Goal: Task Accomplishment & Management: Use online tool/utility

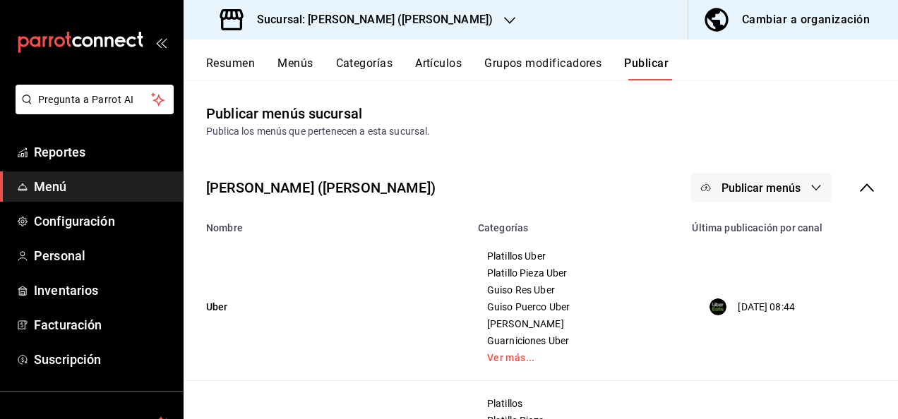
click at [229, 68] on button "Resumen" at bounding box center [230, 68] width 49 height 24
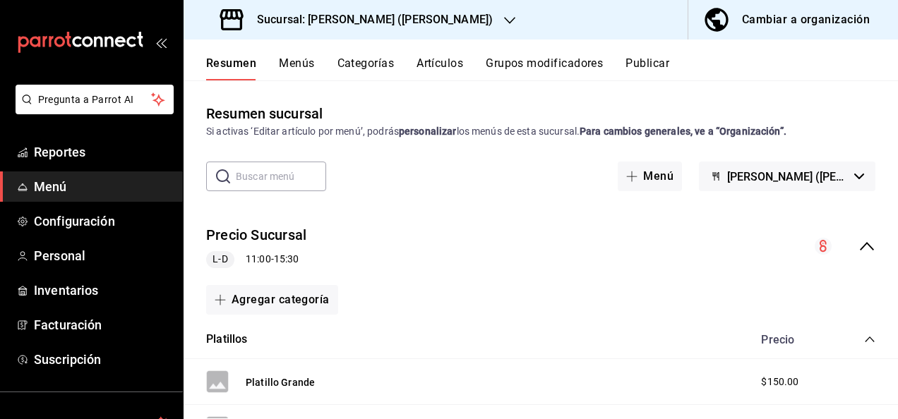
click at [379, 20] on h3 "Sucursal: [PERSON_NAME] ([PERSON_NAME])" at bounding box center [369, 19] width 247 height 17
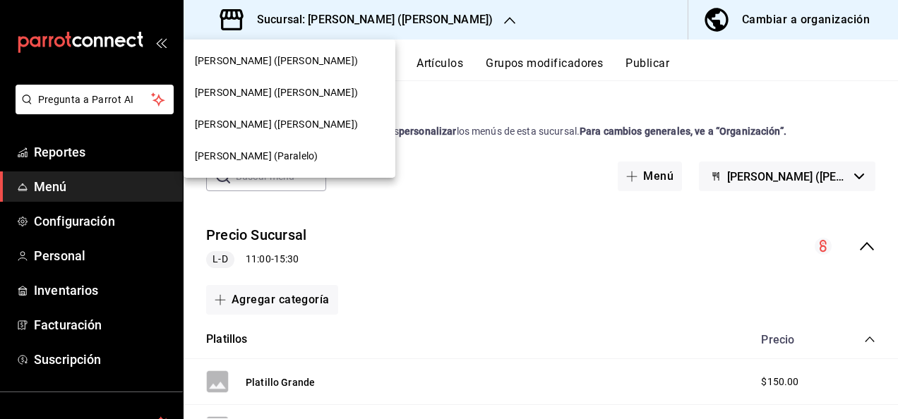
click at [255, 71] on div "[PERSON_NAME] ([PERSON_NAME])" at bounding box center [289, 61] width 212 height 32
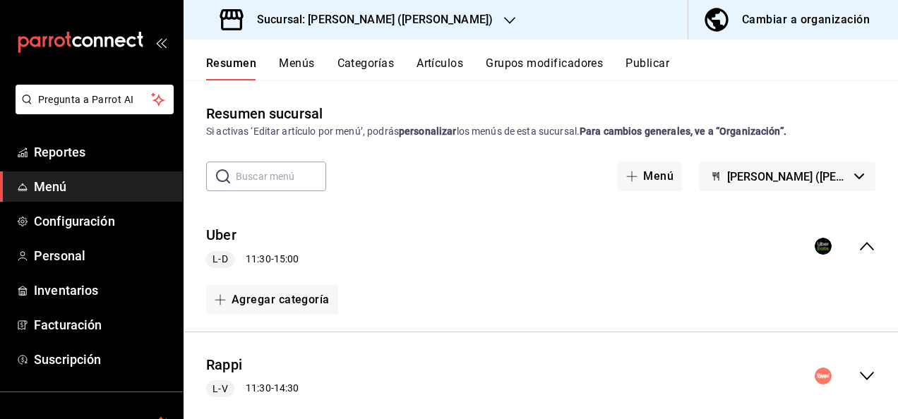
click at [858, 378] on icon "collapse-menu-row" at bounding box center [866, 376] width 17 height 17
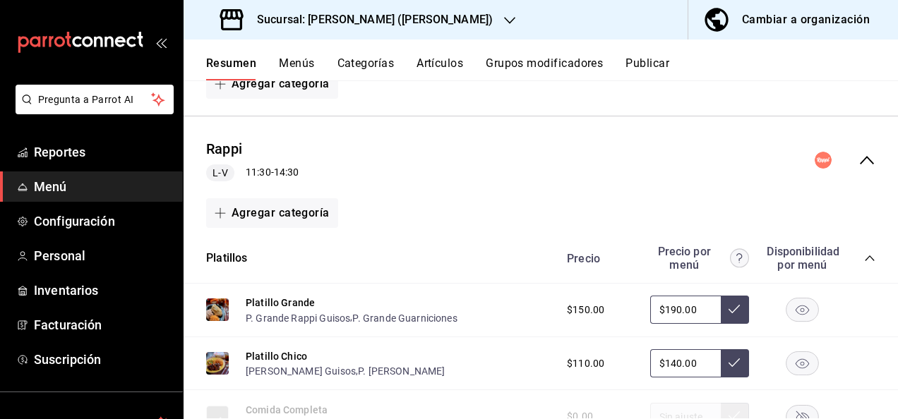
scroll to position [272, 0]
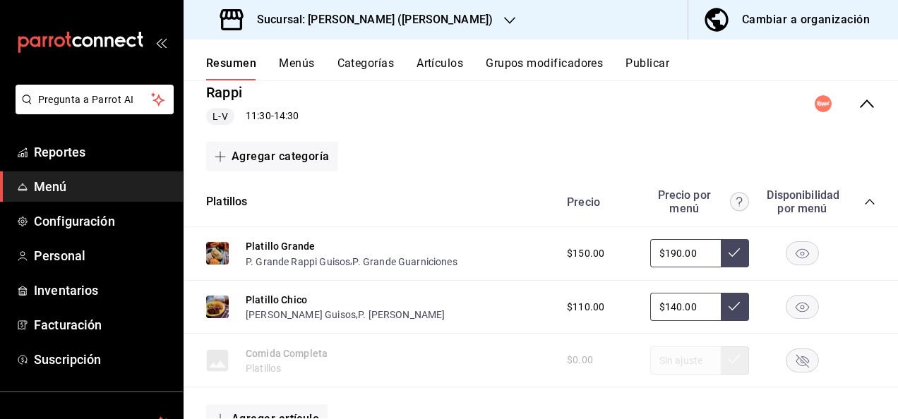
click at [864, 197] on icon "collapse-category-row" at bounding box center [869, 201] width 11 height 11
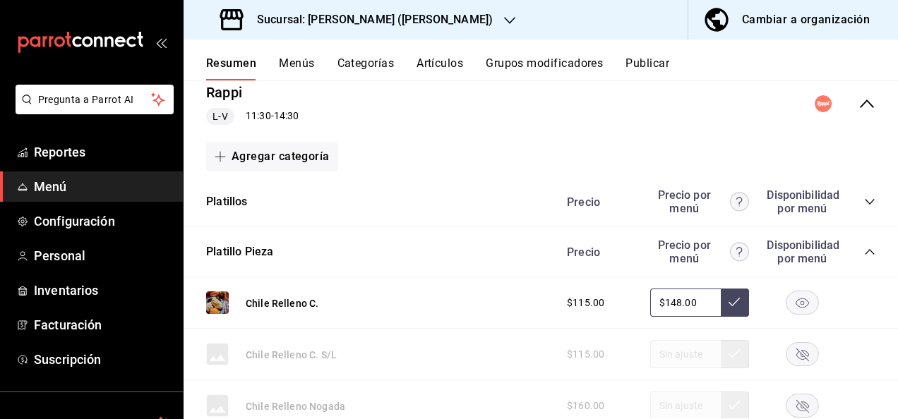
click at [864, 250] on icon "collapse-category-row" at bounding box center [869, 251] width 11 height 11
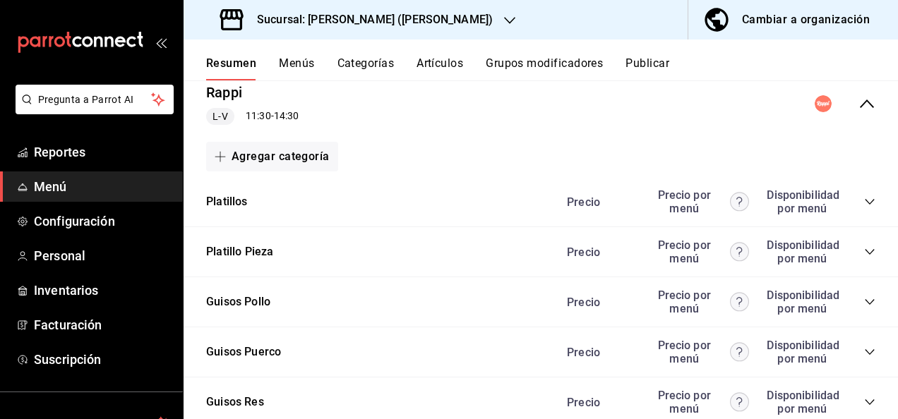
drag, startPoint x: 860, startPoint y: 294, endPoint x: 857, endPoint y: 304, distance: 10.3
click at [857, 304] on div "Precio Precio por menú Disponibilidad por menú" at bounding box center [714, 302] width 322 height 27
click at [864, 304] on icon "collapse-category-row" at bounding box center [869, 301] width 11 height 11
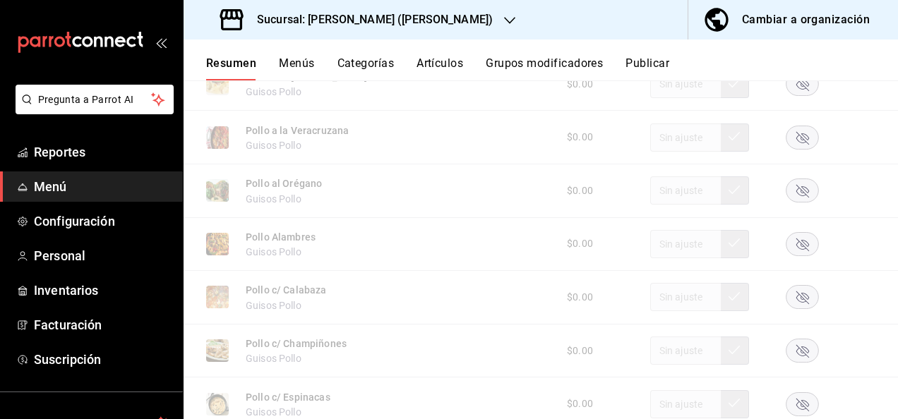
scroll to position [603, 0]
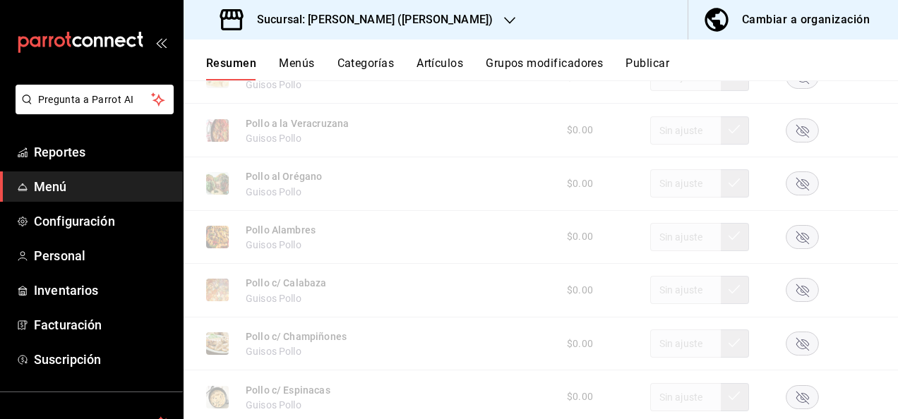
click at [798, 195] on rect "button" at bounding box center [802, 183] width 32 height 23
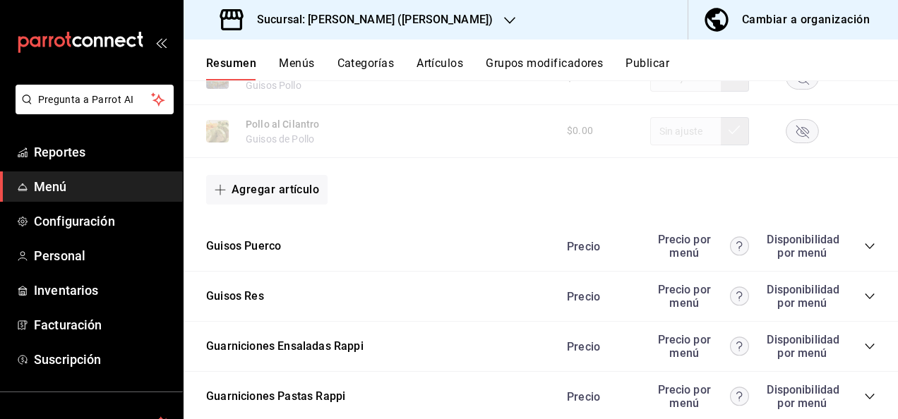
scroll to position [1260, 0]
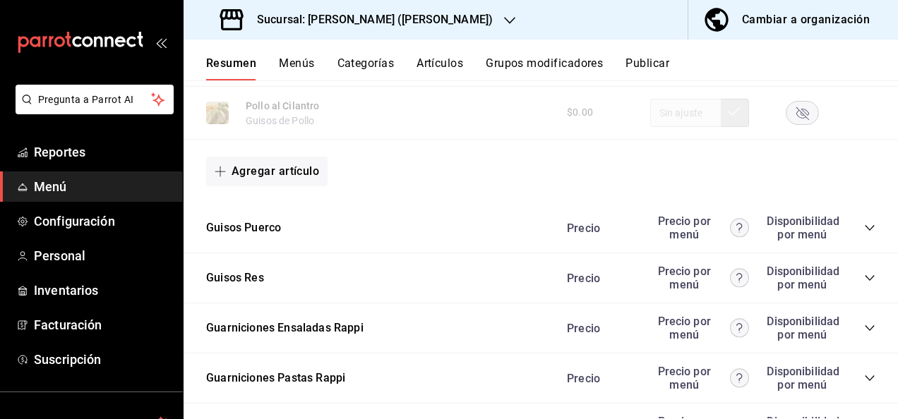
click at [857, 237] on div "Precio Precio por menú Disponibilidad por menú" at bounding box center [714, 228] width 322 height 27
click at [864, 234] on icon "collapse-category-row" at bounding box center [869, 227] width 11 height 11
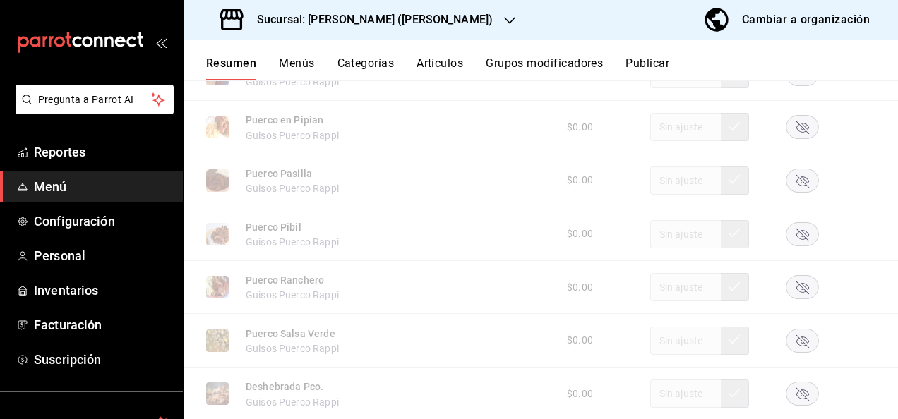
scroll to position [1684, 0]
click at [790, 236] on rect "button" at bounding box center [802, 229] width 32 height 23
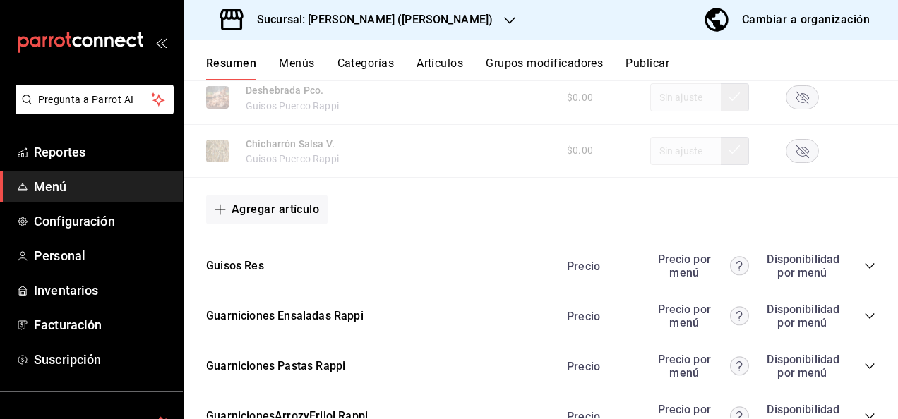
scroll to position [2051, 0]
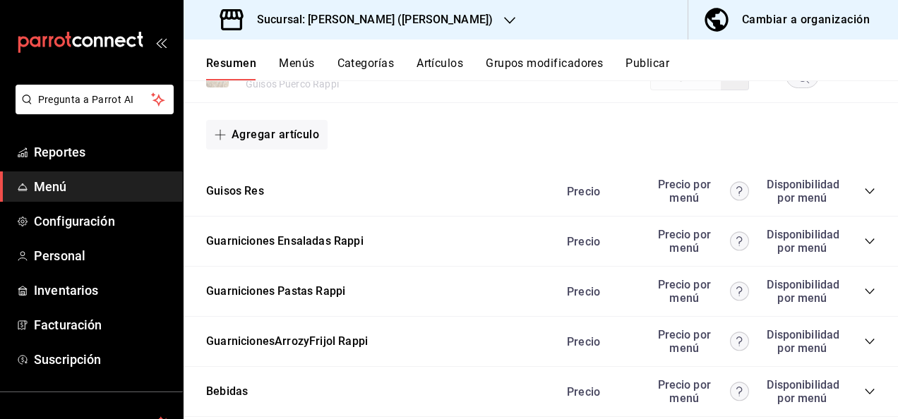
click at [864, 297] on icon "collapse-category-row" at bounding box center [869, 291] width 11 height 11
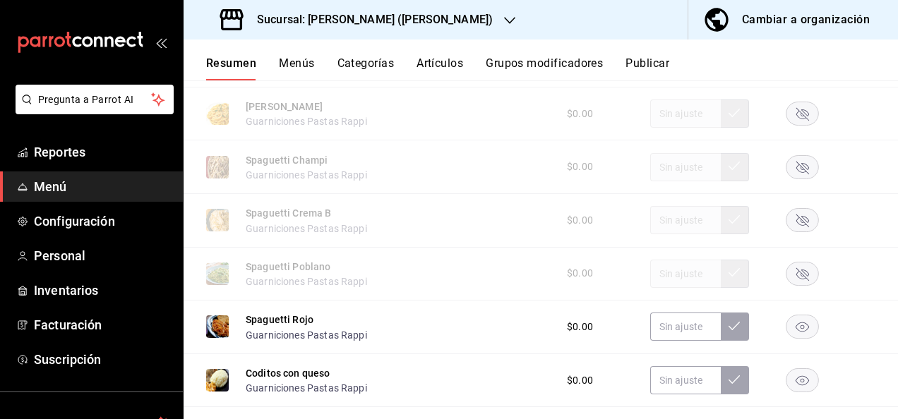
scroll to position [2371, 0]
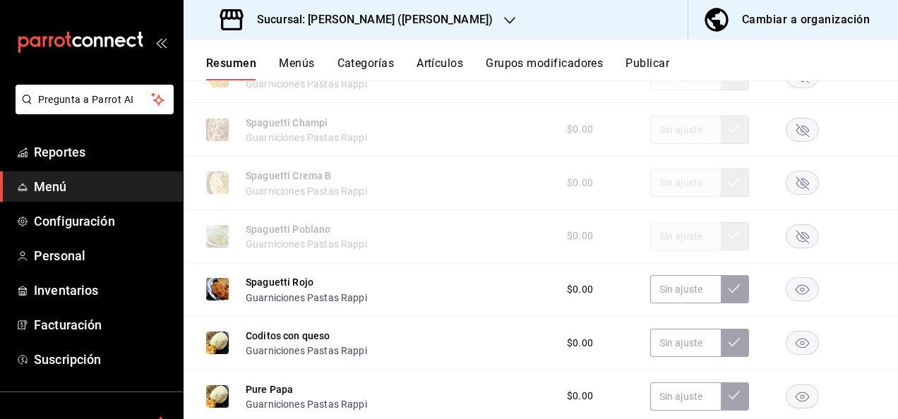
click at [786, 243] on rect "button" at bounding box center [802, 235] width 32 height 23
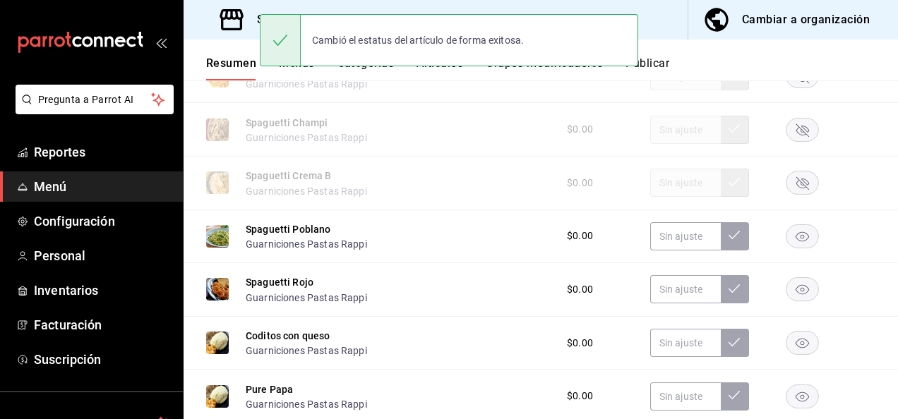
click at [667, 63] on button "Publicar" at bounding box center [647, 68] width 44 height 24
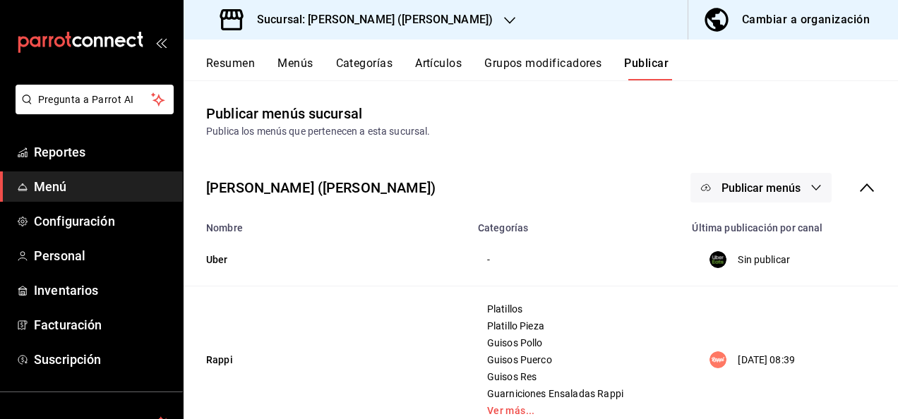
click at [789, 191] on span "Publicar menús" at bounding box center [760, 187] width 79 height 13
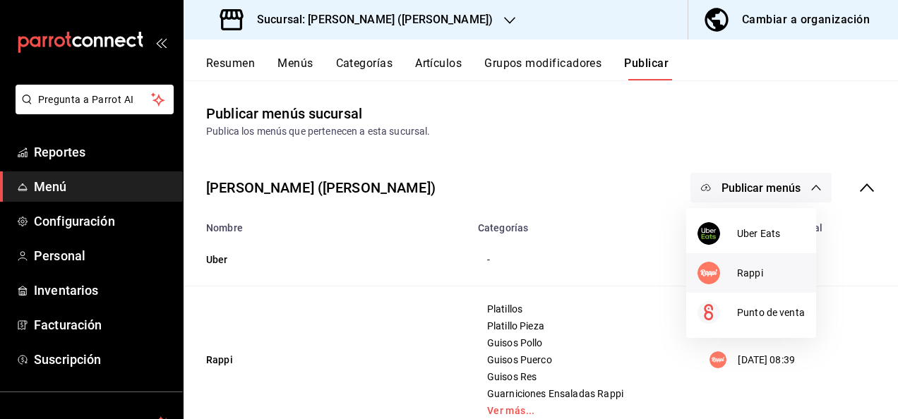
click at [768, 268] on span "Rappi" at bounding box center [771, 273] width 68 height 15
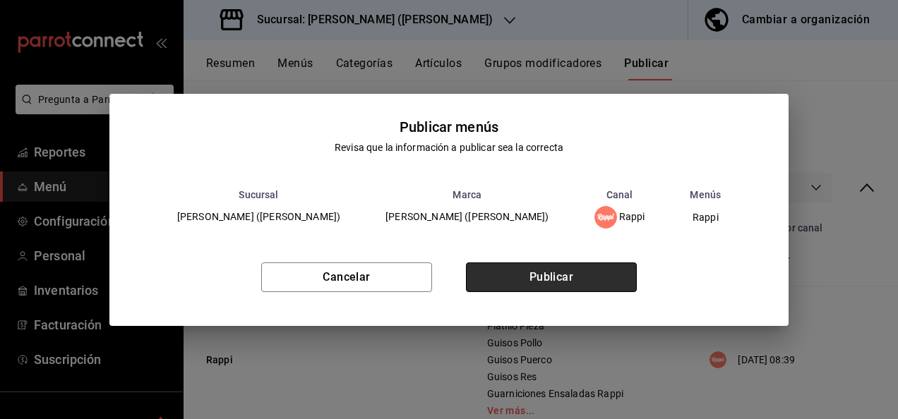
click at [572, 281] on button "Publicar" at bounding box center [551, 278] width 171 height 30
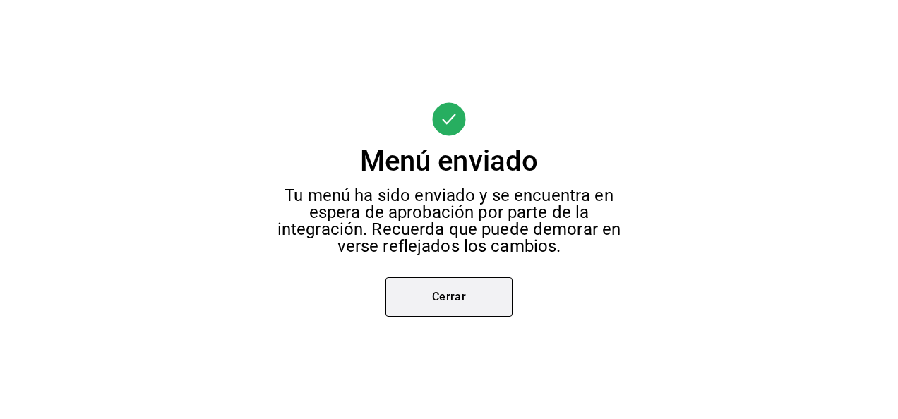
click at [458, 305] on button "Cerrar" at bounding box center [448, 297] width 127 height 40
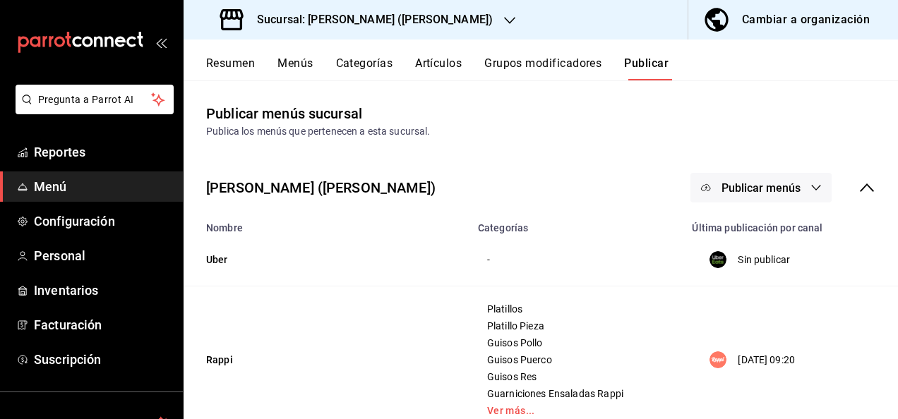
click at [221, 67] on button "Resumen" at bounding box center [230, 68] width 49 height 24
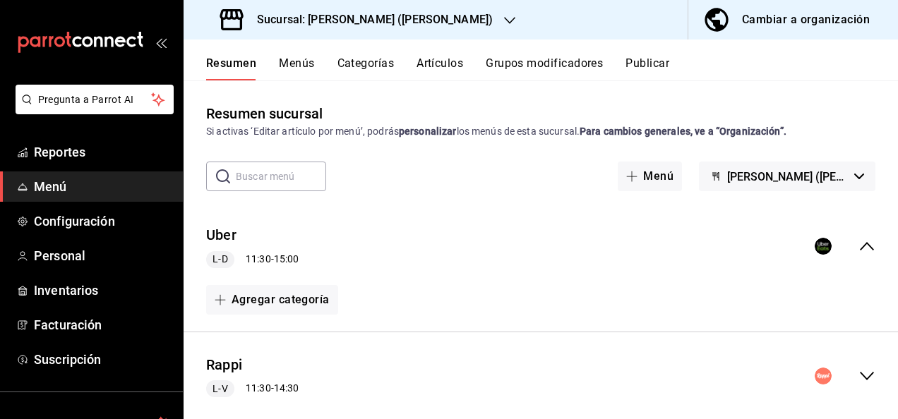
click at [375, 21] on h3 "Sucursal: [PERSON_NAME] ([PERSON_NAME])" at bounding box center [369, 19] width 247 height 17
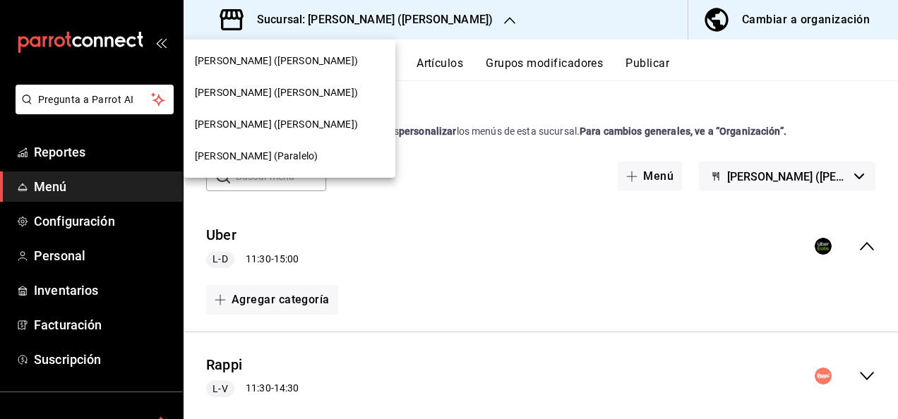
click at [239, 164] on div "[PERSON_NAME] (Paralelo)" at bounding box center [289, 156] width 212 height 32
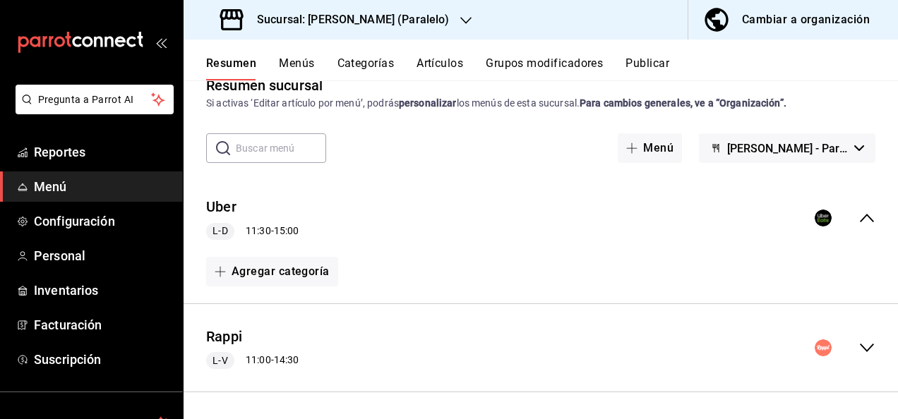
scroll to position [94, 0]
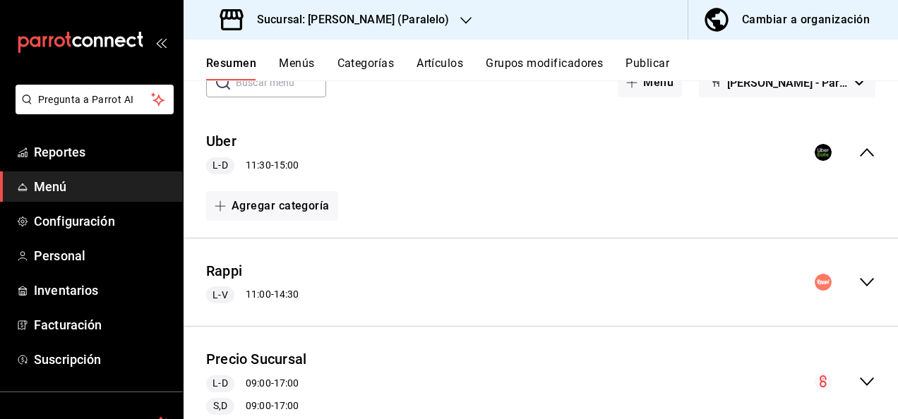
click at [858, 279] on icon "collapse-menu-row" at bounding box center [866, 282] width 17 height 17
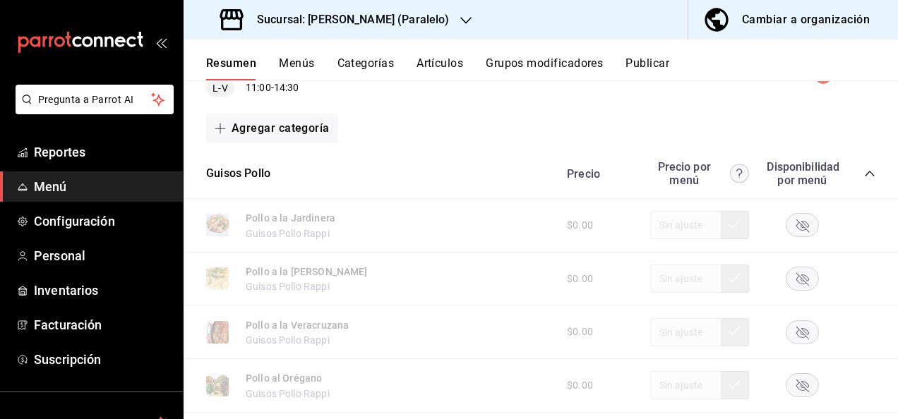
scroll to position [310, 0]
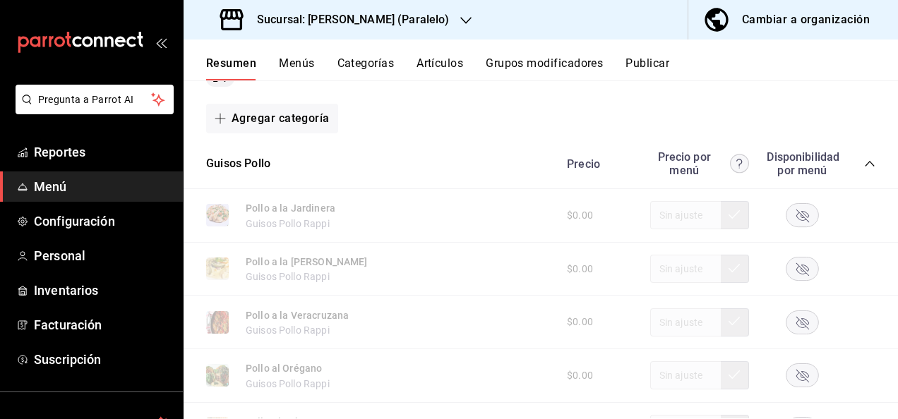
click at [864, 167] on icon "collapse-category-row" at bounding box center [869, 163] width 11 height 11
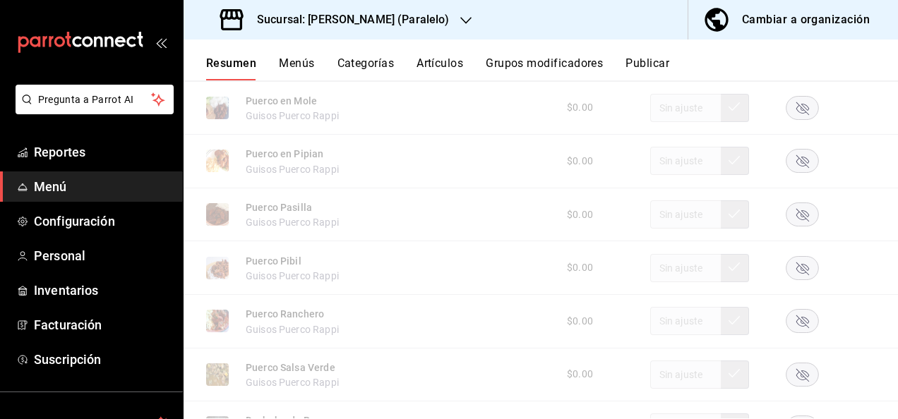
scroll to position [696, 0]
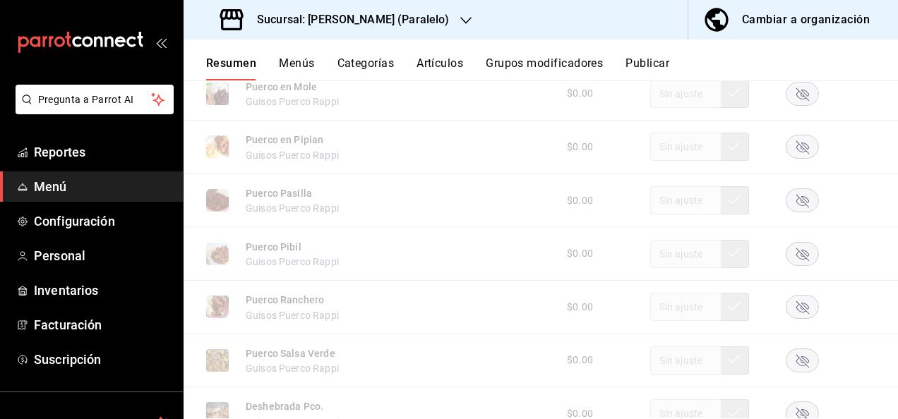
click at [797, 255] on rect "button" at bounding box center [802, 253] width 32 height 23
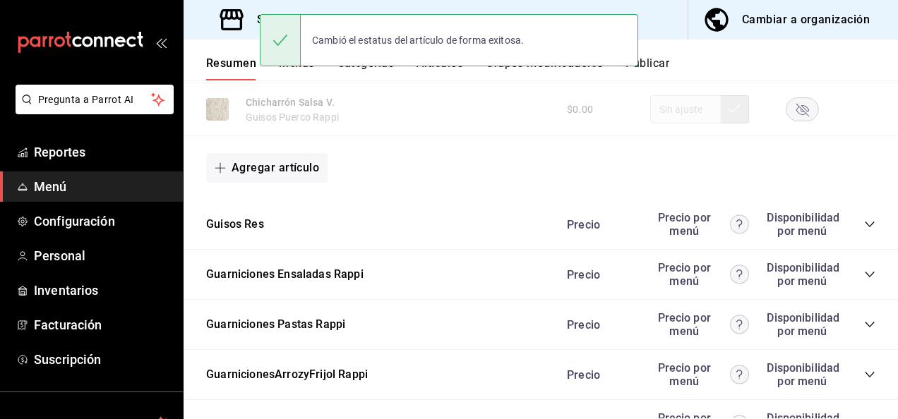
scroll to position [1101, 0]
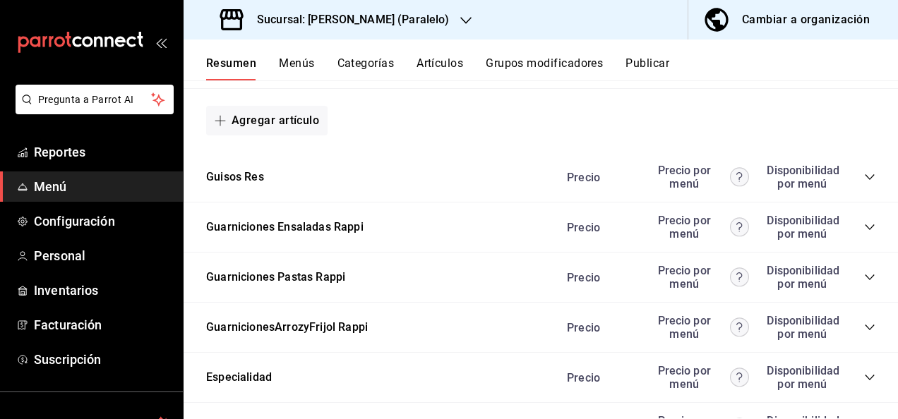
click at [864, 175] on icon "collapse-category-row" at bounding box center [869, 176] width 11 height 11
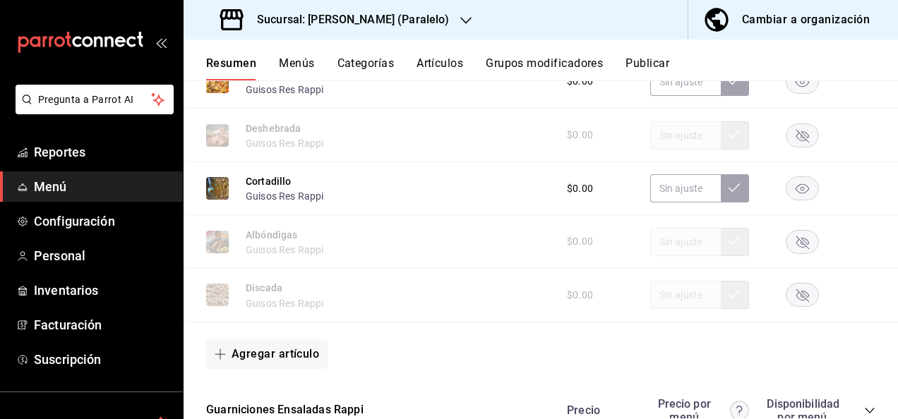
scroll to position [1740, 0]
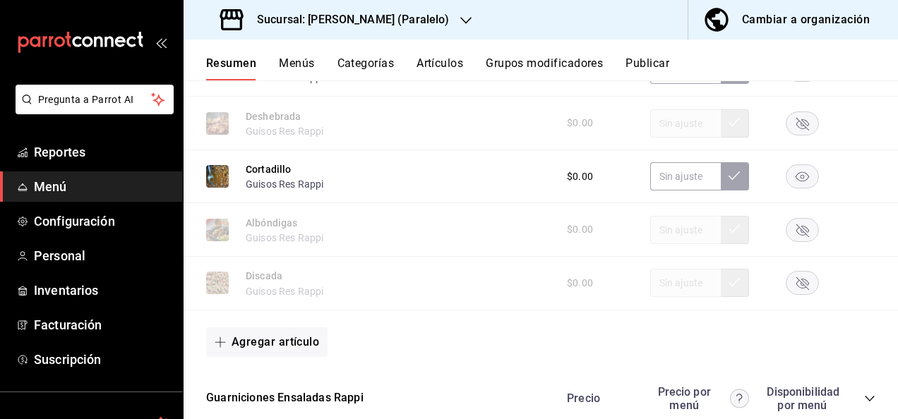
click at [788, 234] on rect "button" at bounding box center [802, 229] width 32 height 23
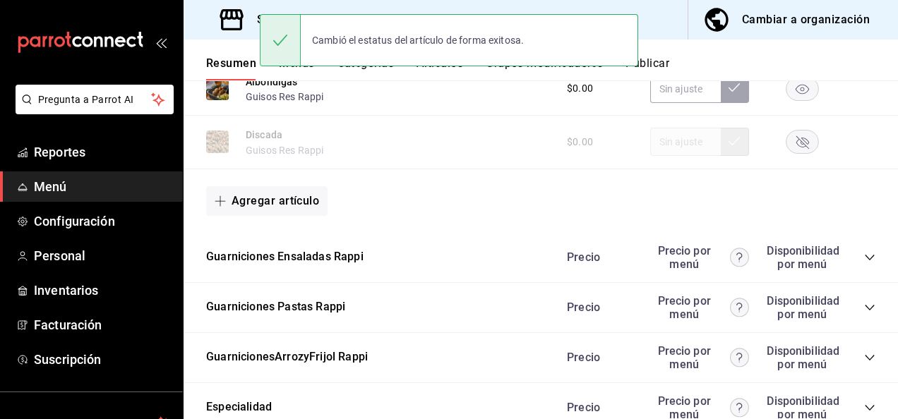
scroll to position [1976, 0]
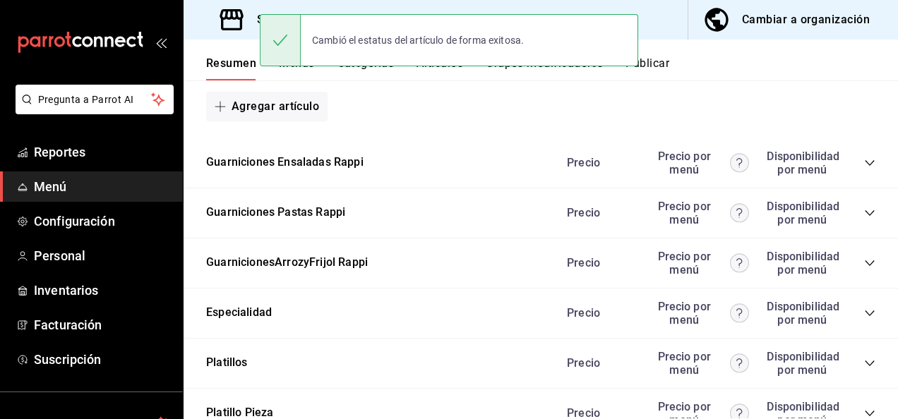
click at [864, 219] on icon "collapse-category-row" at bounding box center [869, 212] width 11 height 11
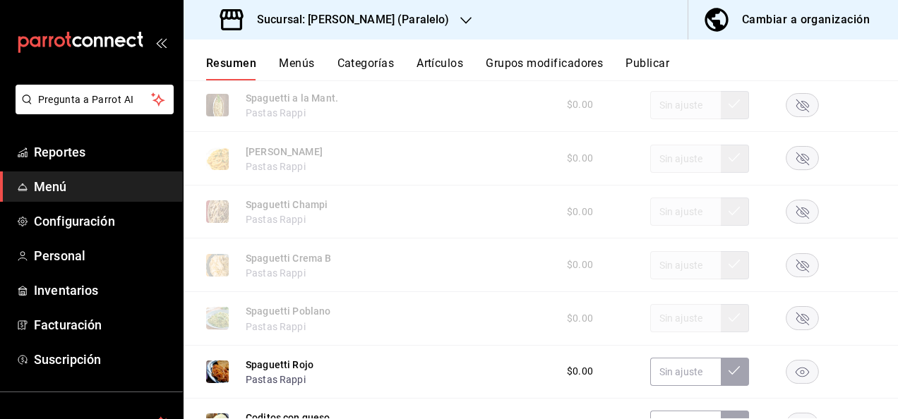
scroll to position [2220, 0]
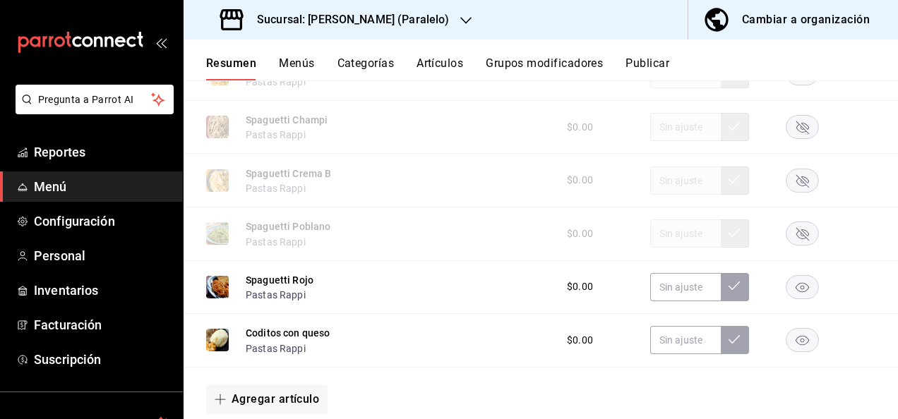
click at [796, 243] on rect "button" at bounding box center [802, 233] width 32 height 23
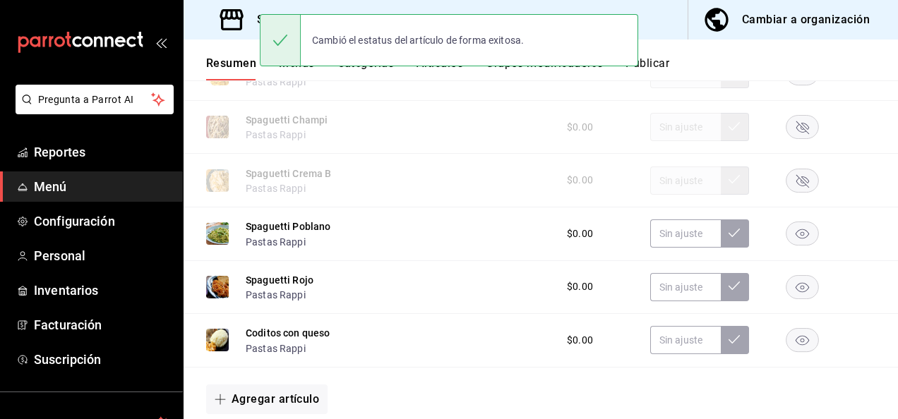
click at [662, 64] on button "Publicar" at bounding box center [647, 68] width 44 height 24
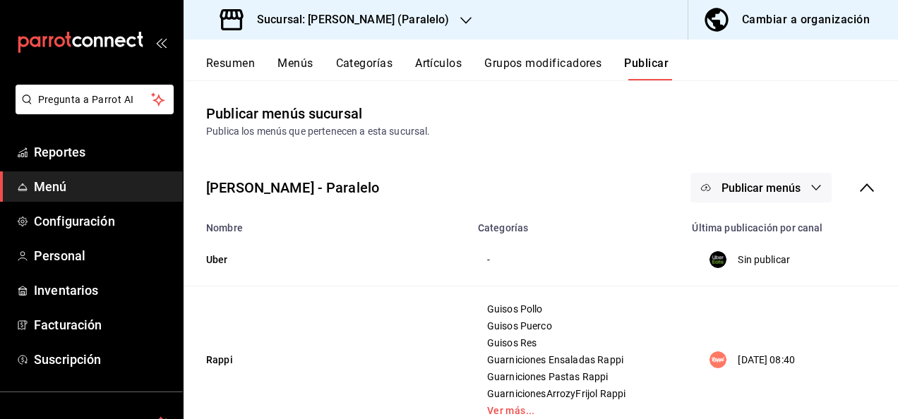
click at [755, 189] on span "Publicar menús" at bounding box center [760, 187] width 79 height 13
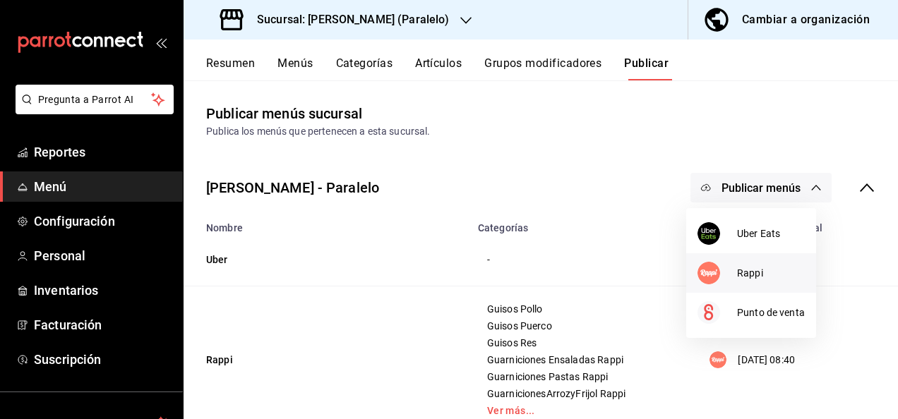
click at [748, 271] on span "Rappi" at bounding box center [771, 273] width 68 height 15
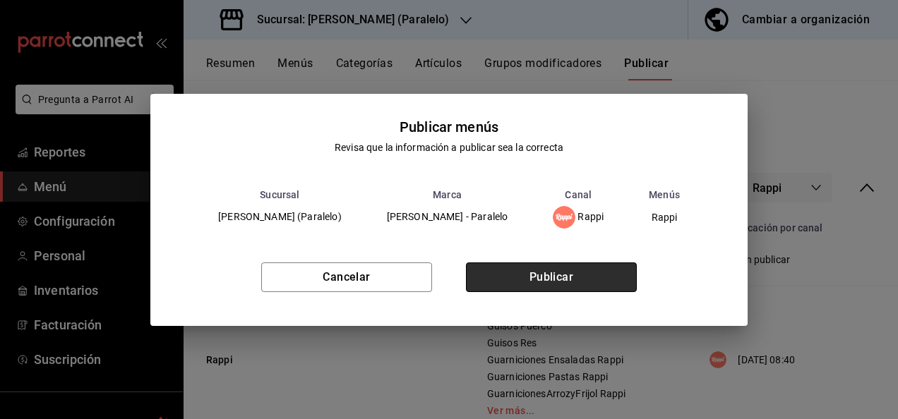
click at [592, 275] on button "Publicar" at bounding box center [551, 278] width 171 height 30
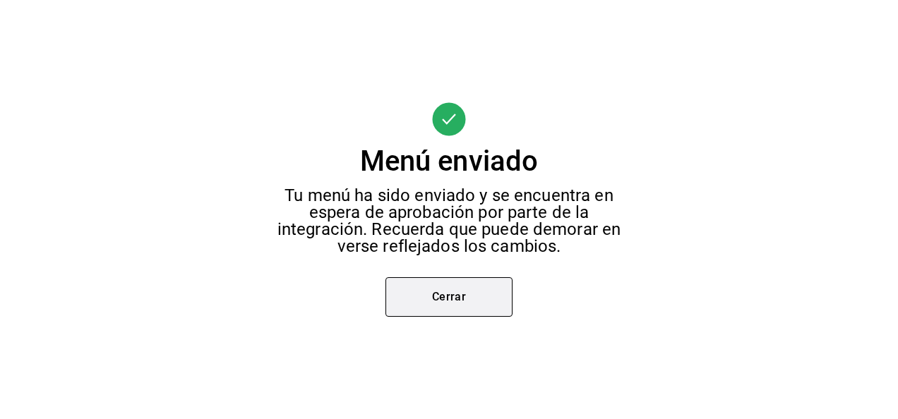
click at [457, 288] on button "Cerrar" at bounding box center [448, 297] width 127 height 40
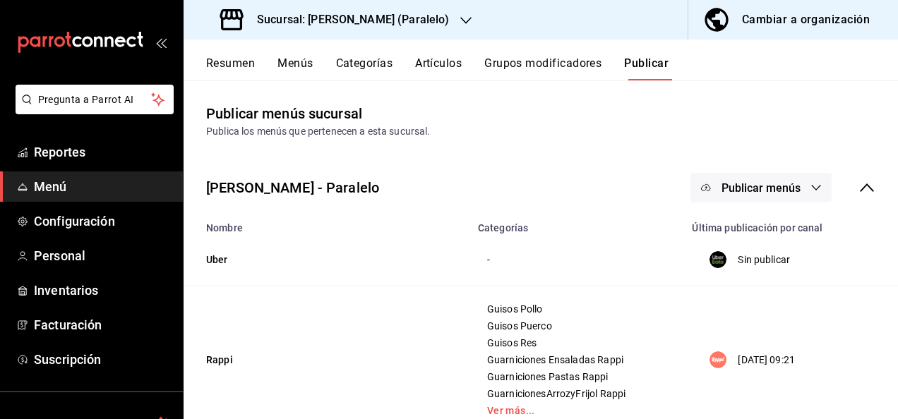
click at [399, 23] on h3 "Sucursal: [PERSON_NAME] (Paralelo)" at bounding box center [347, 19] width 203 height 17
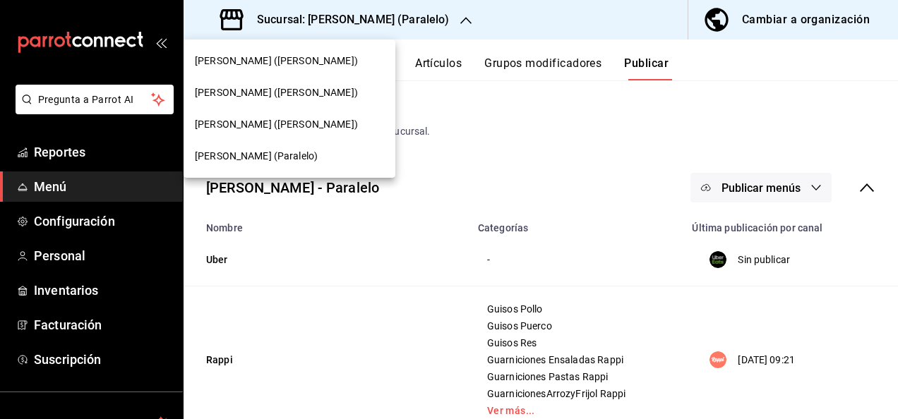
click at [284, 126] on span "[PERSON_NAME] ([PERSON_NAME])" at bounding box center [276, 124] width 163 height 15
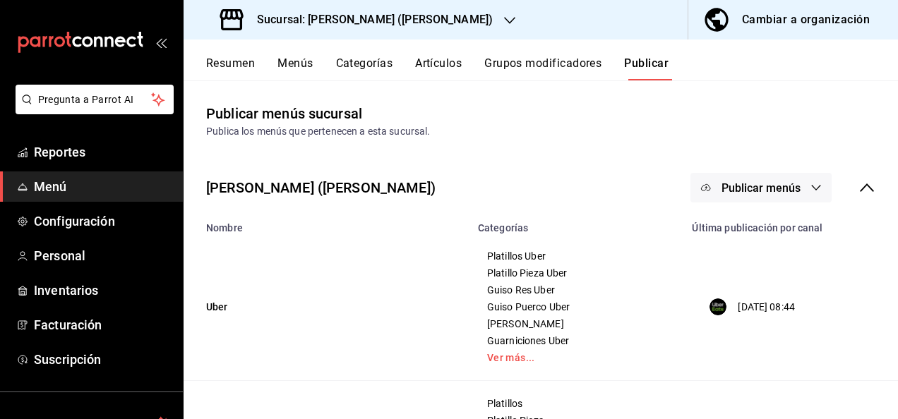
click at [223, 63] on button "Resumen" at bounding box center [230, 68] width 49 height 24
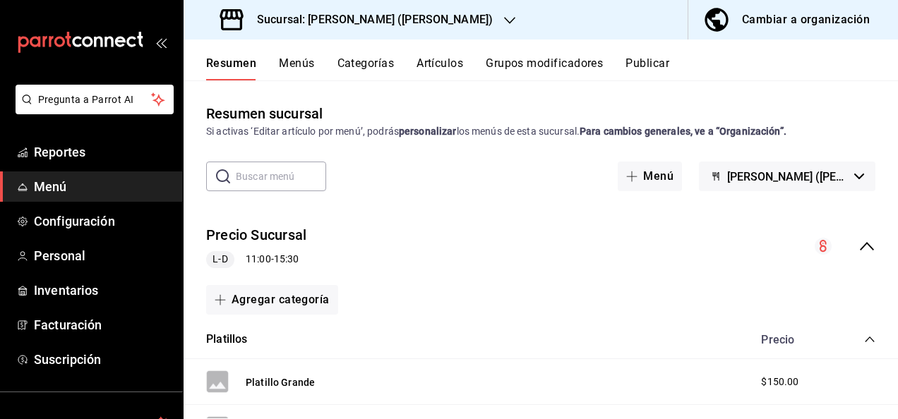
click at [858, 247] on icon "collapse-menu-row" at bounding box center [866, 246] width 17 height 17
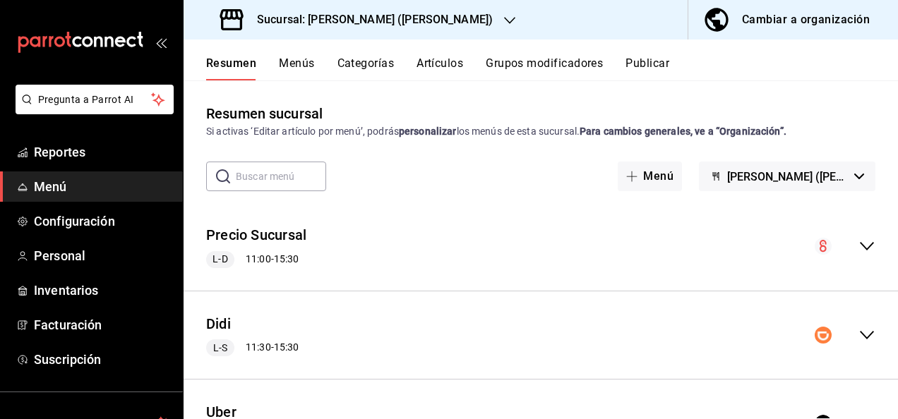
click at [858, 334] on icon "collapse-menu-row" at bounding box center [866, 335] width 17 height 17
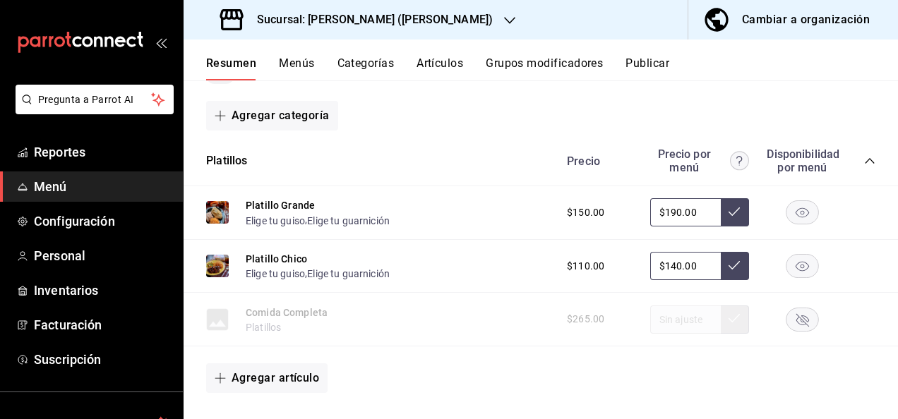
scroll to position [282, 0]
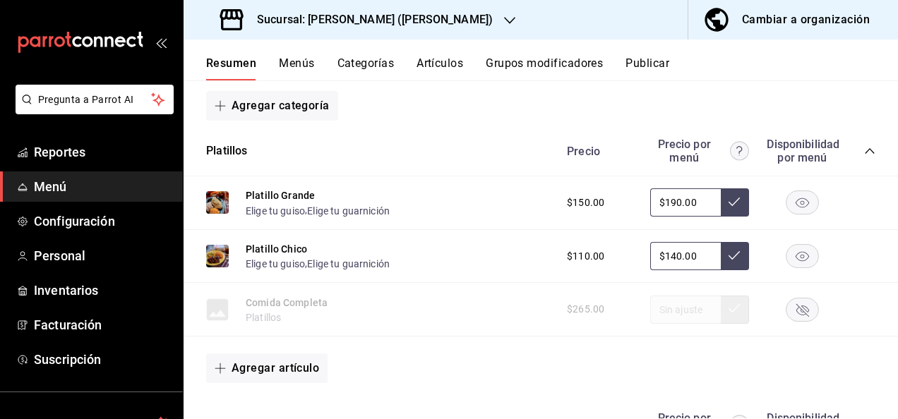
click at [864, 151] on icon "collapse-category-row" at bounding box center [869, 150] width 11 height 11
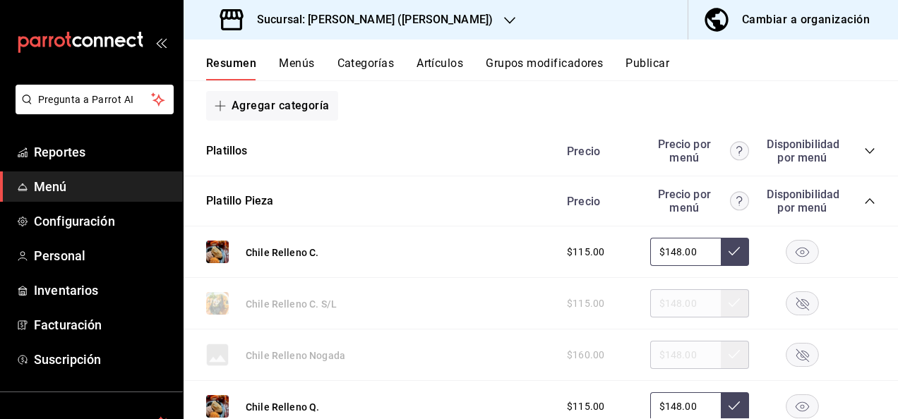
click at [864, 202] on icon "collapse-category-row" at bounding box center [868, 201] width 9 height 6
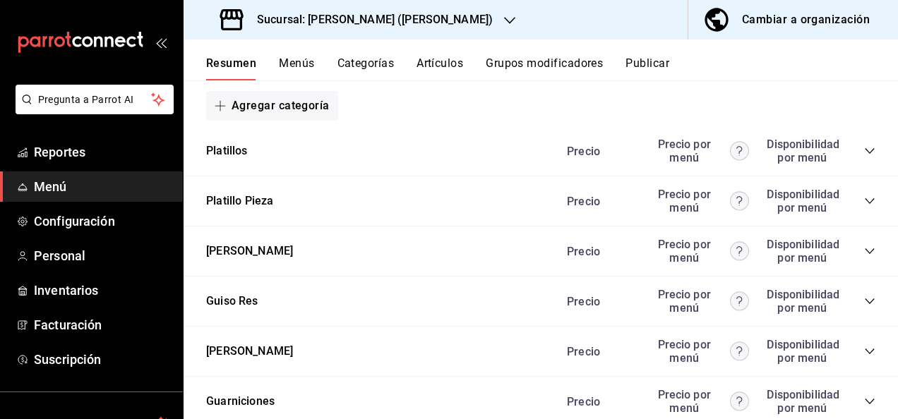
click at [864, 152] on icon "collapse-category-row" at bounding box center [869, 150] width 11 height 11
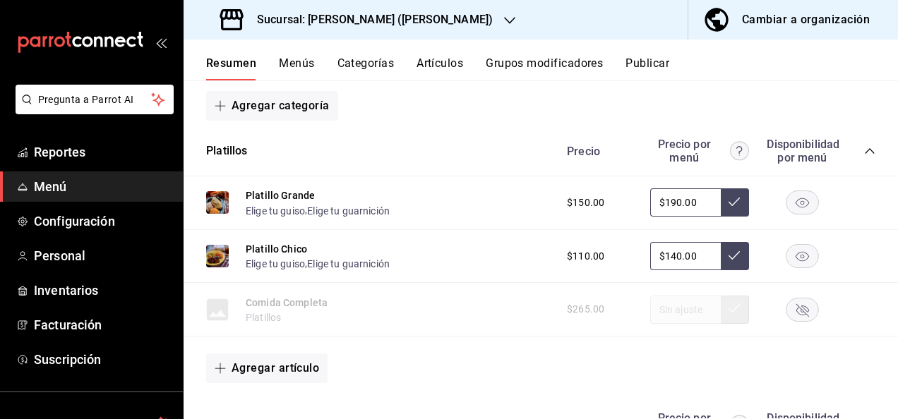
click at [864, 152] on icon "collapse-category-row" at bounding box center [869, 150] width 11 height 11
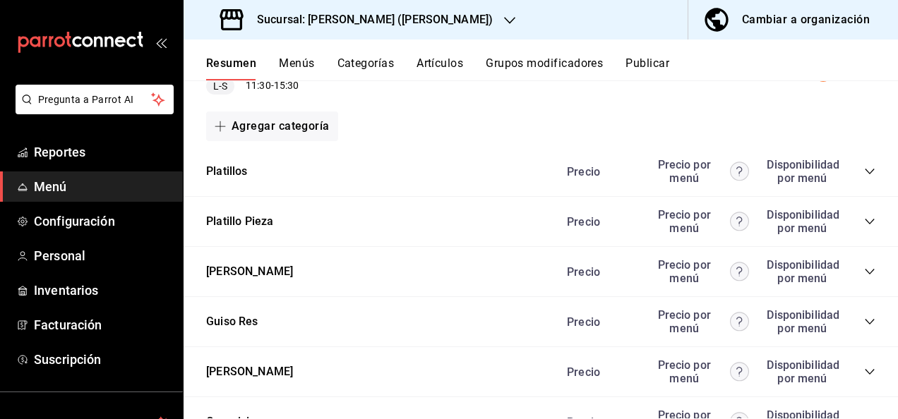
scroll to position [254, 0]
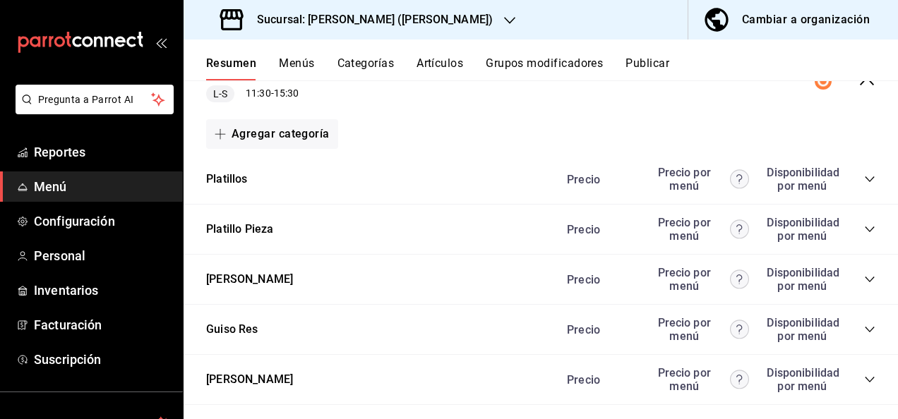
click at [864, 380] on icon "collapse-category-row" at bounding box center [869, 379] width 11 height 11
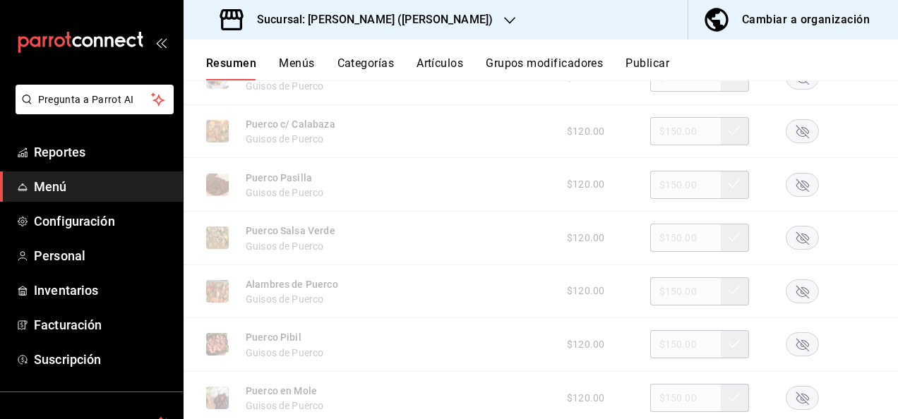
scroll to position [875, 0]
click at [797, 350] on rect "button" at bounding box center [802, 343] width 32 height 23
click at [426, 61] on button "Artículos" at bounding box center [439, 68] width 47 height 24
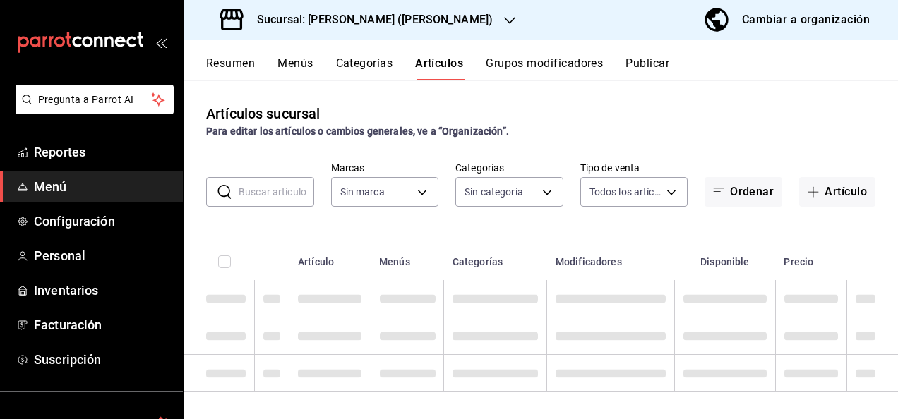
type input "62448029-1e5c-4b97-baa2-381ac051e320"
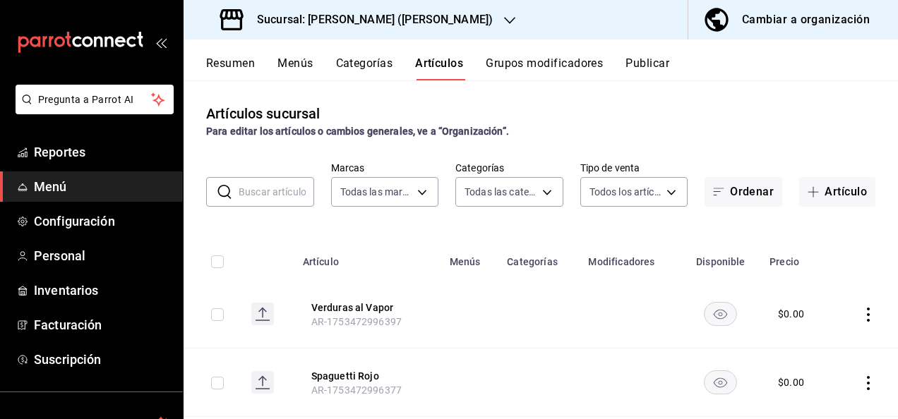
type input "98e615fa-9ff0-4008-a960-638f8e89b056,5f8a67d5-51f5-436d-b440-fe552d9df27c,df77f…"
click at [248, 191] on input "text" at bounding box center [277, 192] width 76 height 28
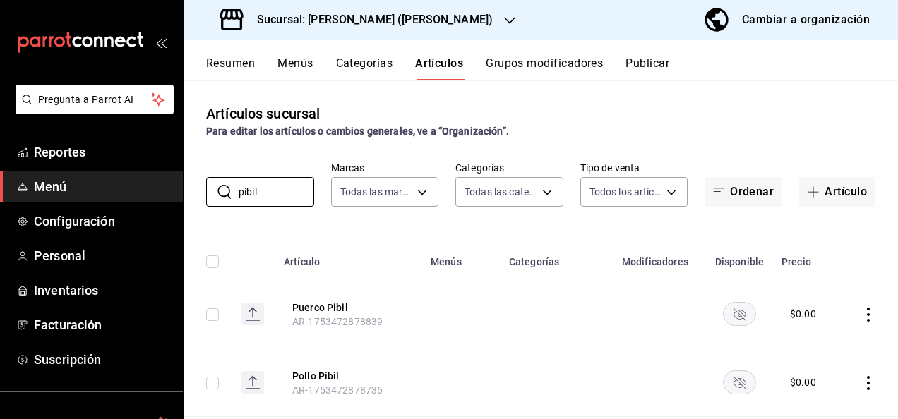
type input "pibil"
click at [724, 318] on rect "availability-product" at bounding box center [739, 313] width 32 height 23
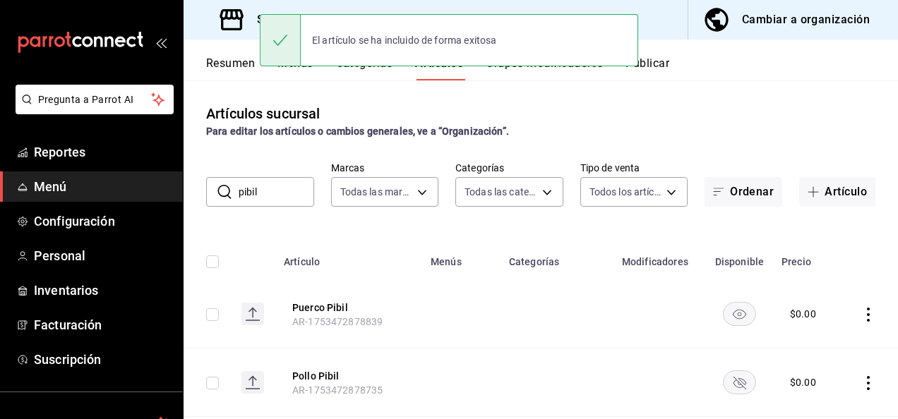
click at [731, 383] on rect "availability-product" at bounding box center [739, 381] width 32 height 23
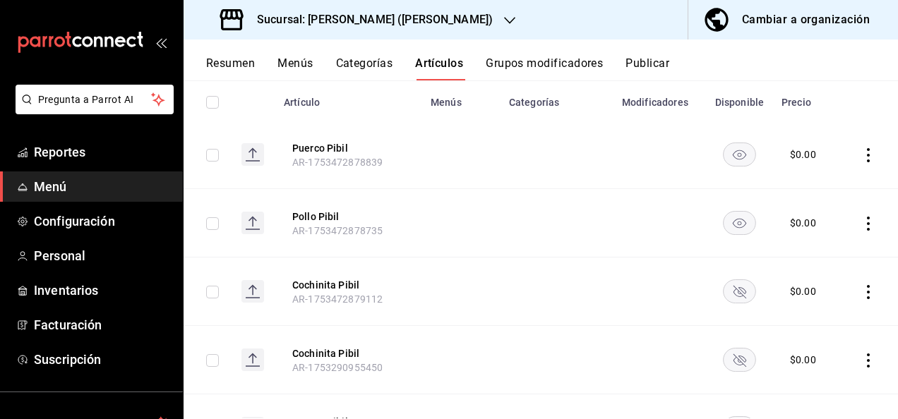
scroll to position [216, 0]
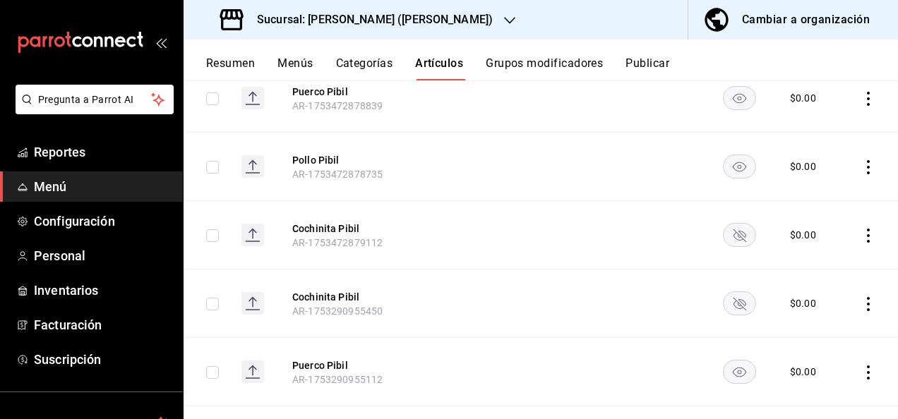
click at [729, 233] on rect "availability-product" at bounding box center [739, 234] width 32 height 23
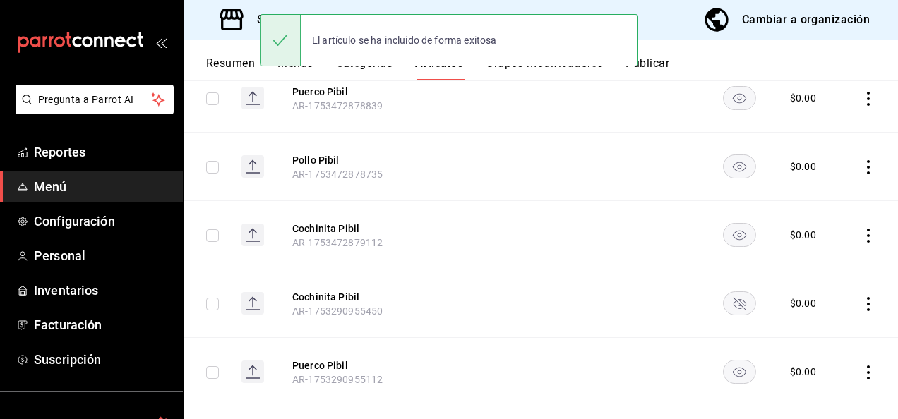
click at [735, 309] on rect "availability-product" at bounding box center [739, 302] width 32 height 23
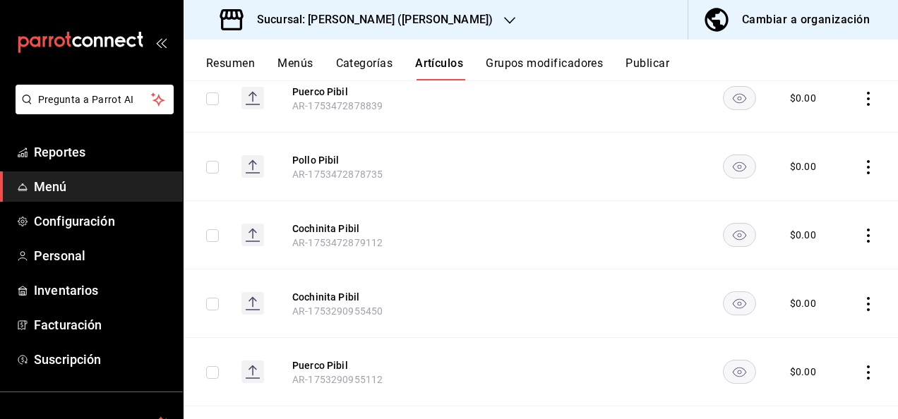
click at [731, 379] on rect "availability-product" at bounding box center [739, 371] width 32 height 23
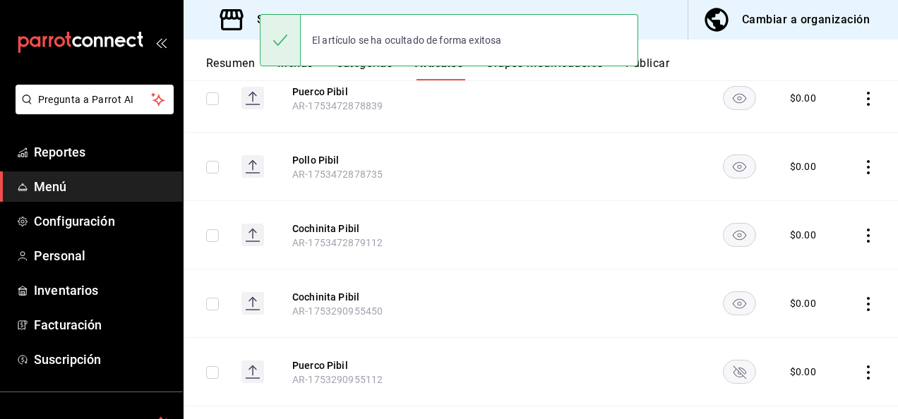
click at [728, 375] on rect "availability-product" at bounding box center [739, 371] width 32 height 23
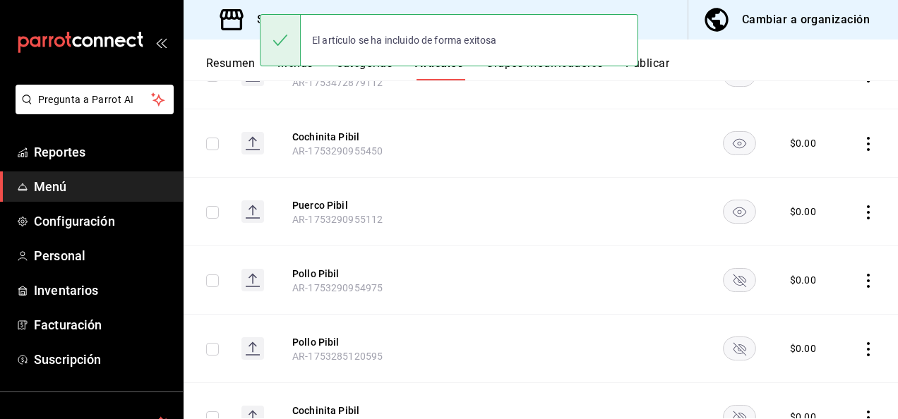
scroll to position [461, 0]
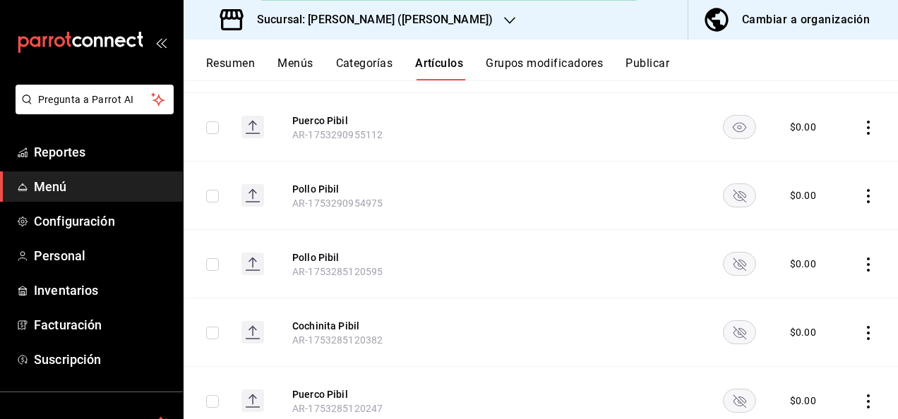
click at [734, 193] on rect "availability-product" at bounding box center [739, 194] width 32 height 23
click at [730, 270] on rect "availability-product" at bounding box center [739, 263] width 32 height 23
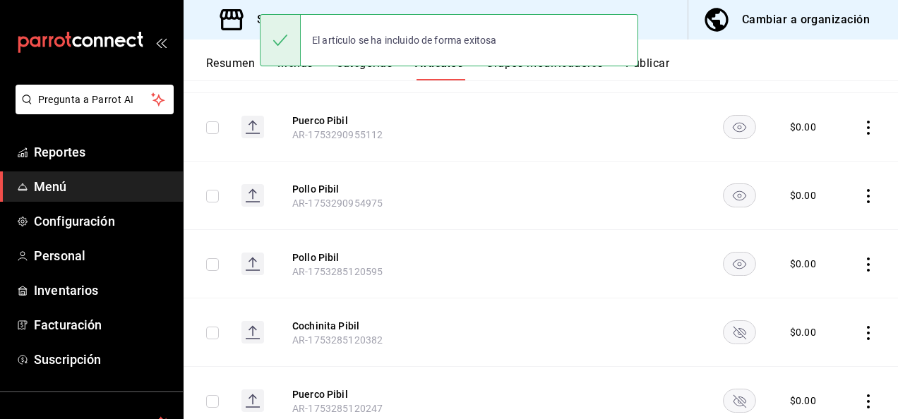
click at [732, 337] on rect "availability-product" at bounding box center [739, 331] width 32 height 23
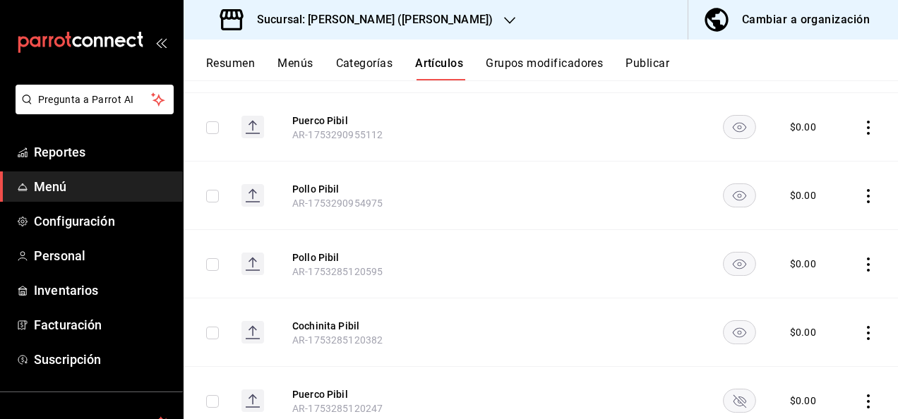
click at [732, 397] on rect "availability-product" at bounding box center [739, 400] width 32 height 23
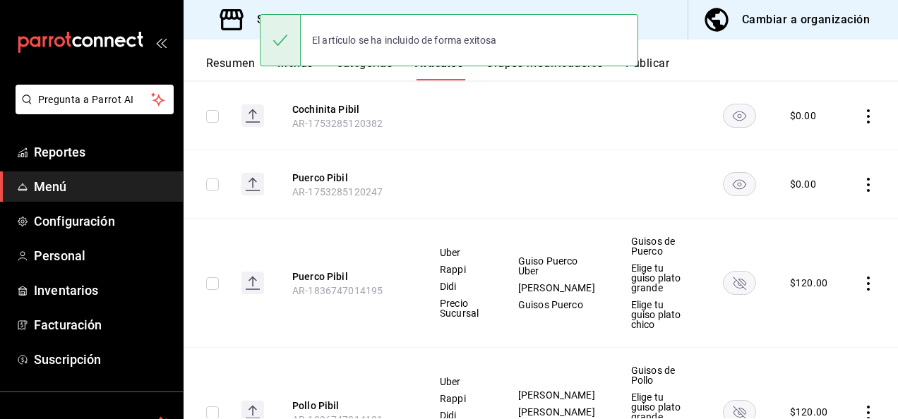
scroll to position [734, 0]
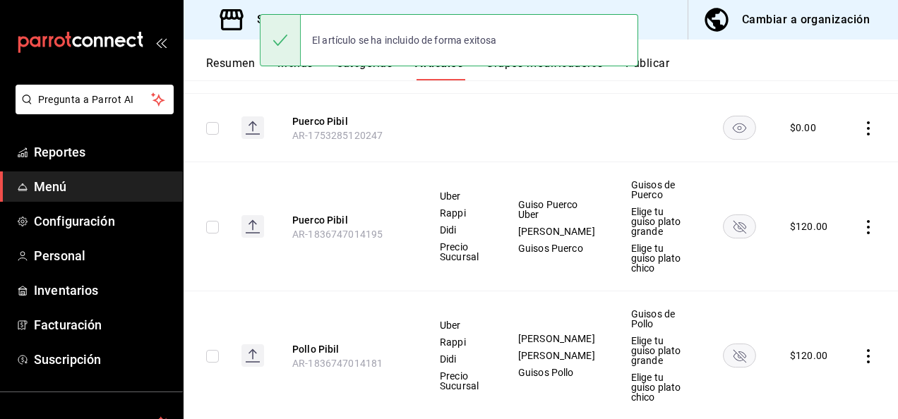
click at [737, 219] on rect "availability-product" at bounding box center [739, 226] width 32 height 23
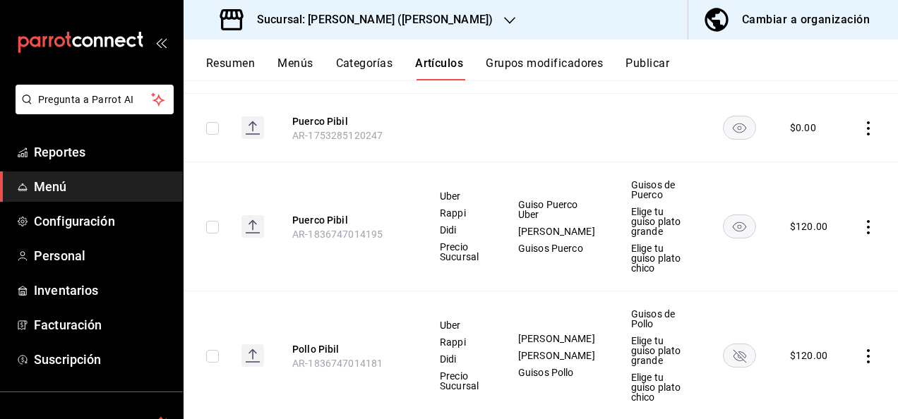
click at [729, 344] on rect "availability-product" at bounding box center [739, 355] width 32 height 23
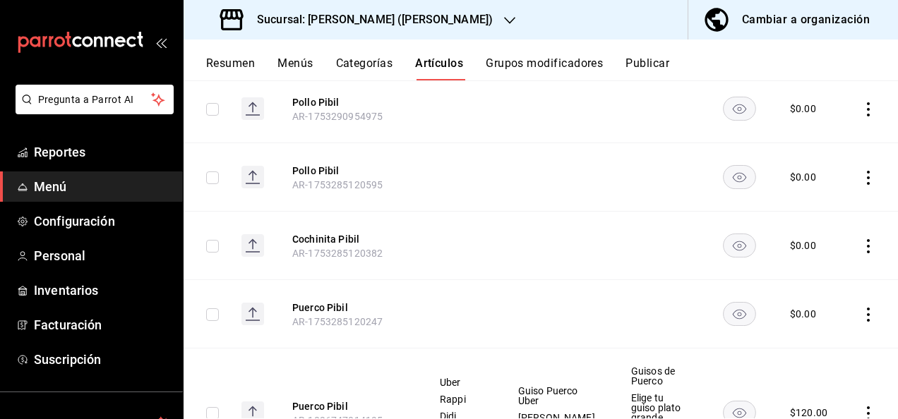
scroll to position [54, 0]
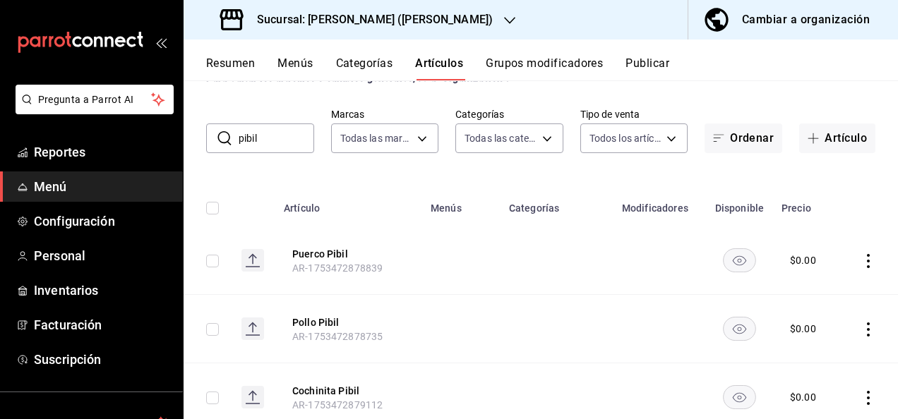
click at [243, 66] on button "Resumen" at bounding box center [230, 68] width 49 height 24
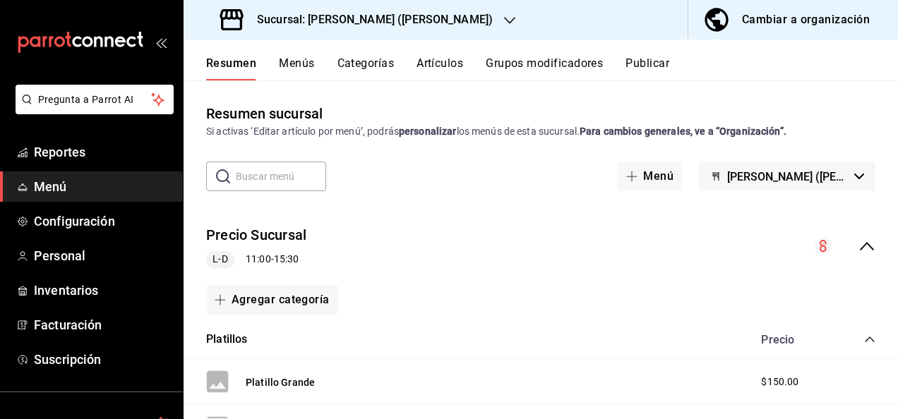
click at [858, 246] on icon "collapse-menu-row" at bounding box center [866, 246] width 17 height 17
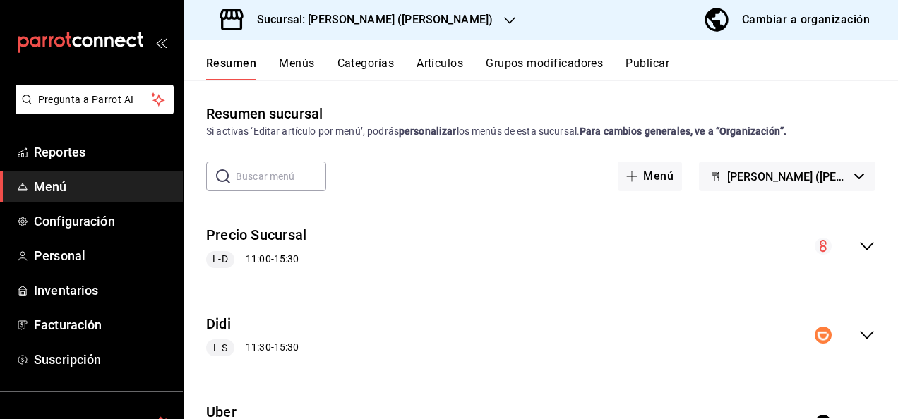
click at [861, 337] on icon "collapse-menu-row" at bounding box center [866, 335] width 17 height 17
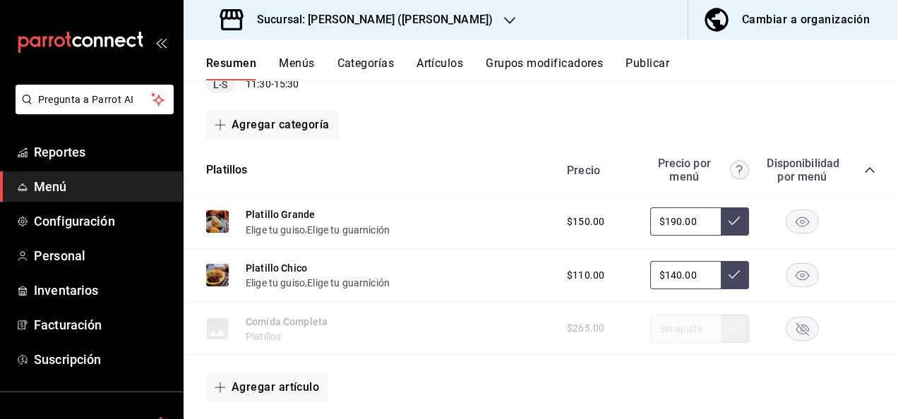
scroll to position [301, 0]
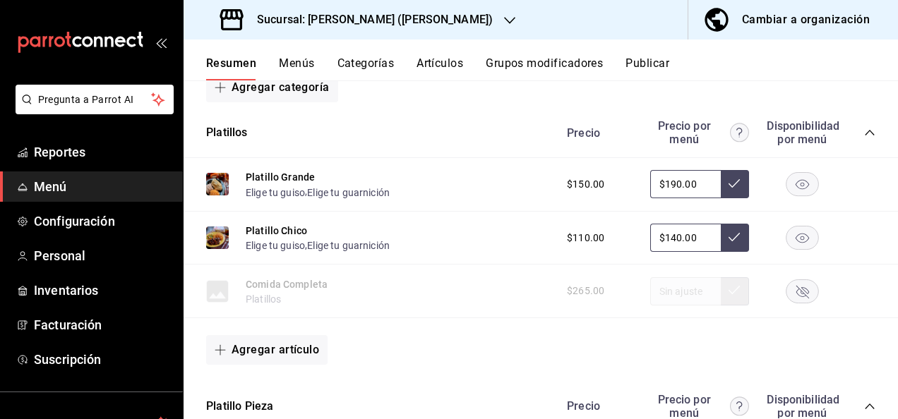
click at [864, 128] on icon "collapse-category-row" at bounding box center [869, 132] width 11 height 11
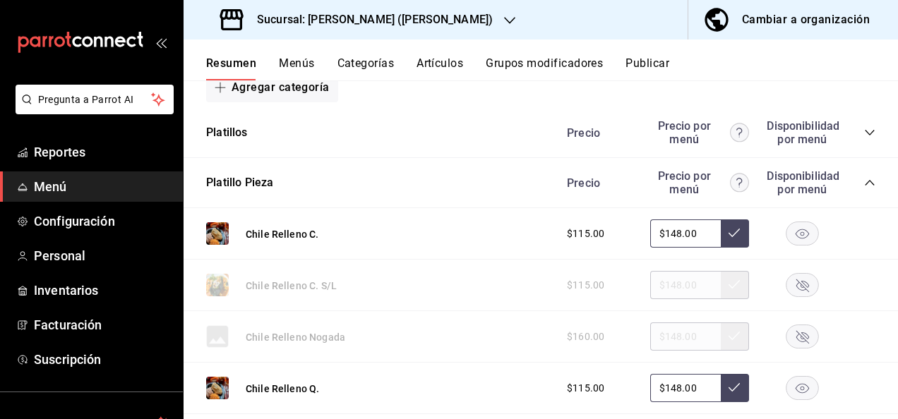
click at [864, 186] on icon "collapse-category-row" at bounding box center [869, 182] width 11 height 11
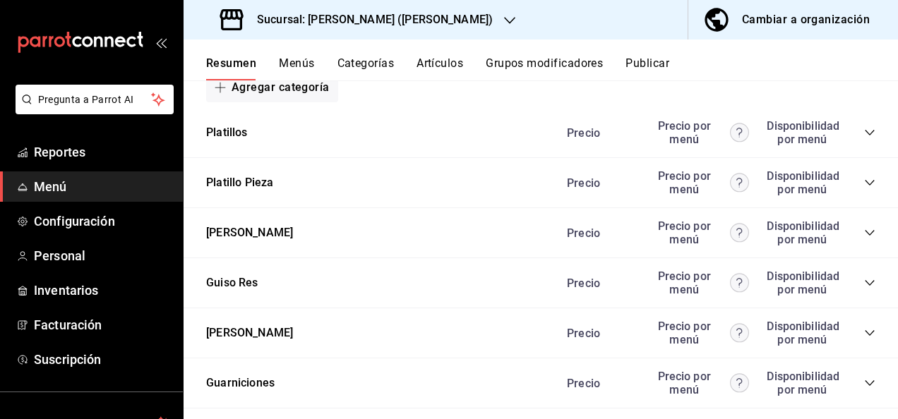
click at [864, 336] on icon "collapse-category-row" at bounding box center [869, 332] width 11 height 11
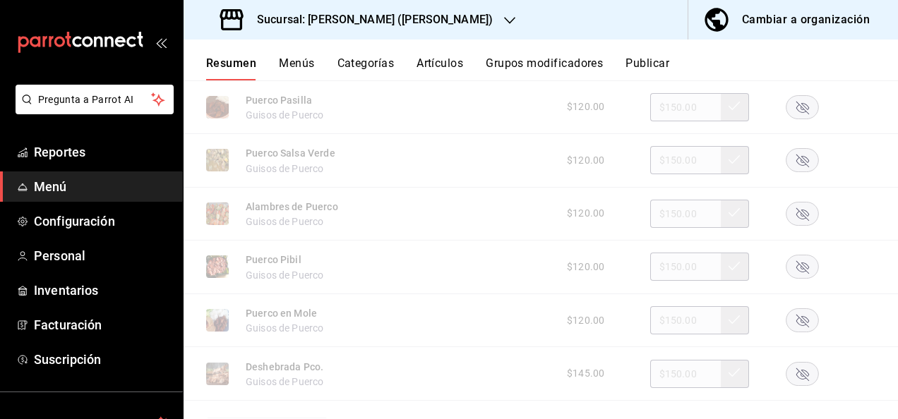
scroll to position [960, 0]
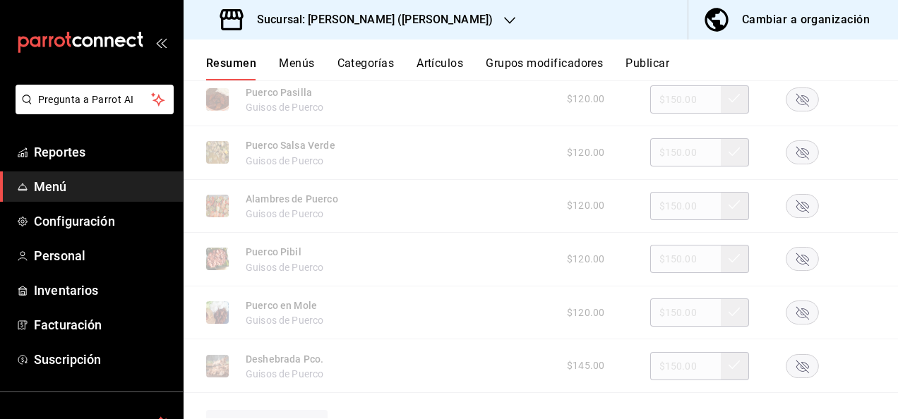
click at [795, 258] on rect "button" at bounding box center [802, 259] width 32 height 23
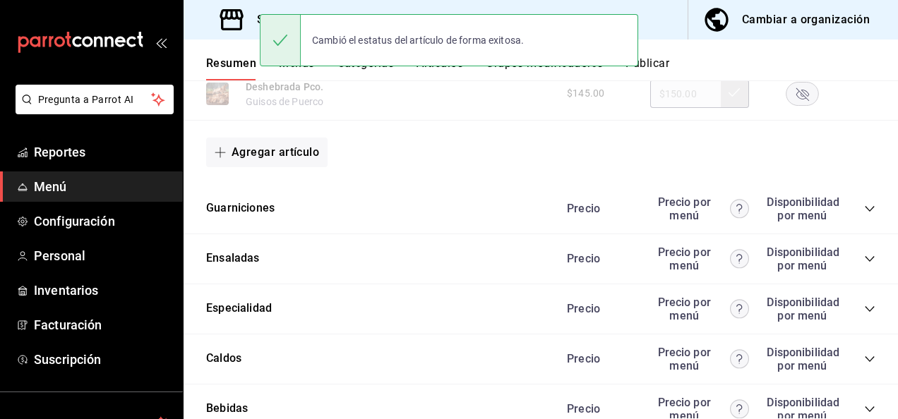
scroll to position [1279, 0]
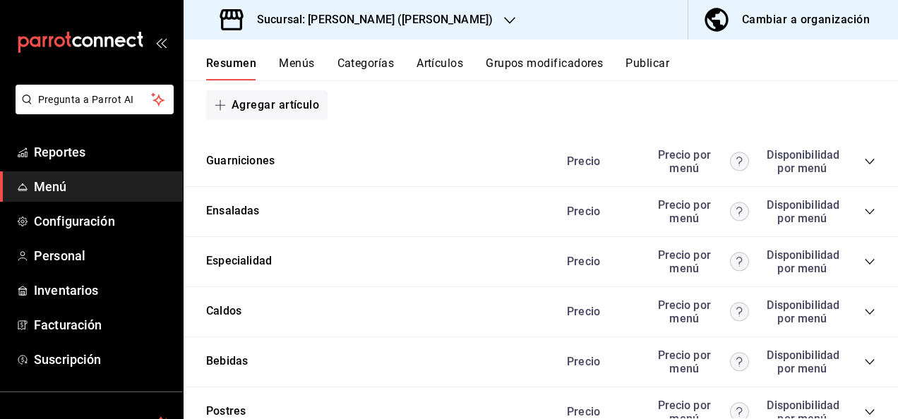
click at [864, 166] on icon "collapse-category-row" at bounding box center [869, 161] width 11 height 11
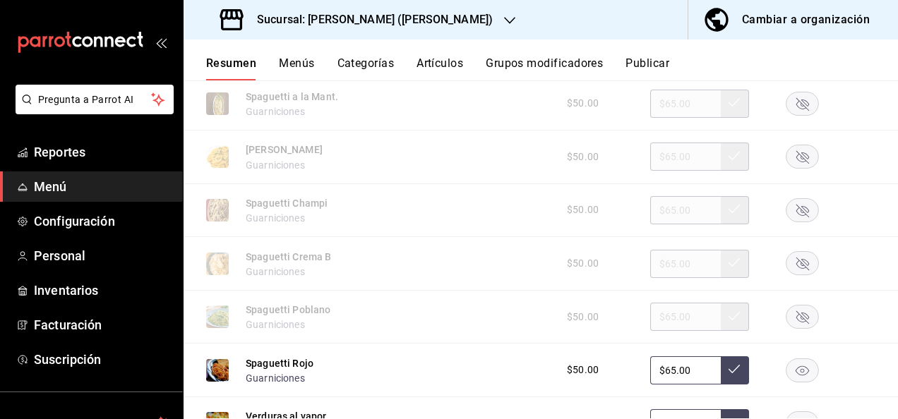
scroll to position [2004, 0]
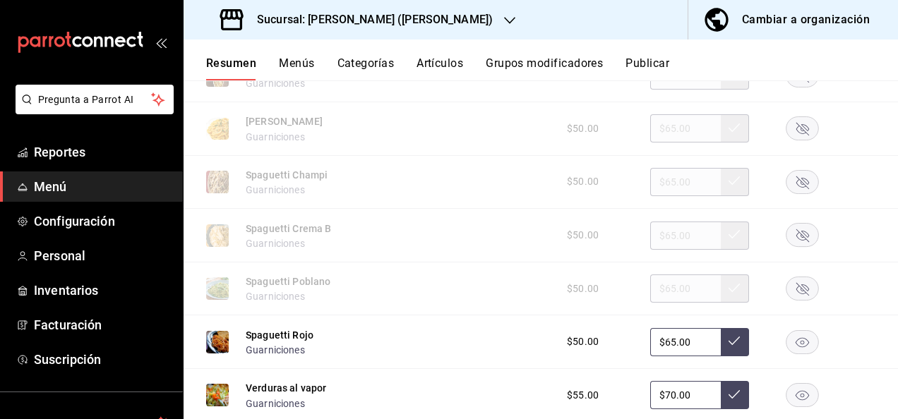
click at [790, 295] on rect "button" at bounding box center [802, 288] width 32 height 23
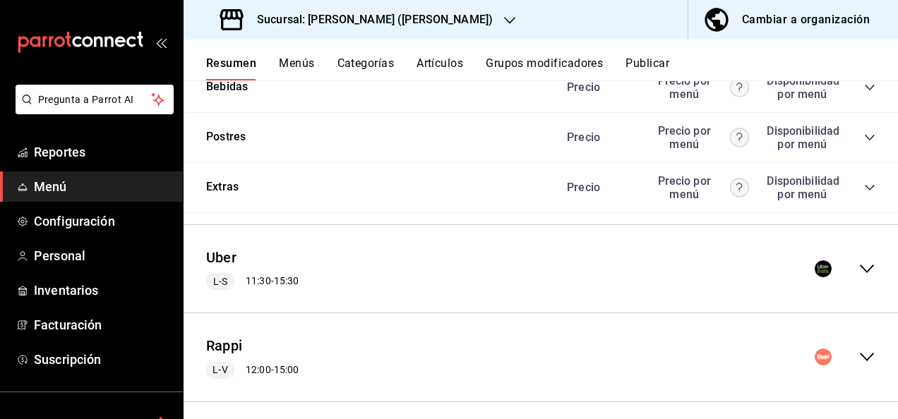
scroll to position [2598, 0]
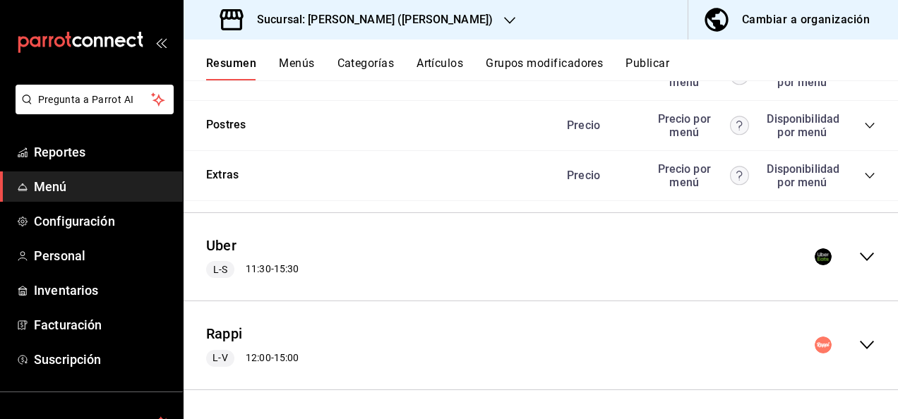
click at [858, 255] on icon "collapse-menu-row" at bounding box center [866, 256] width 17 height 17
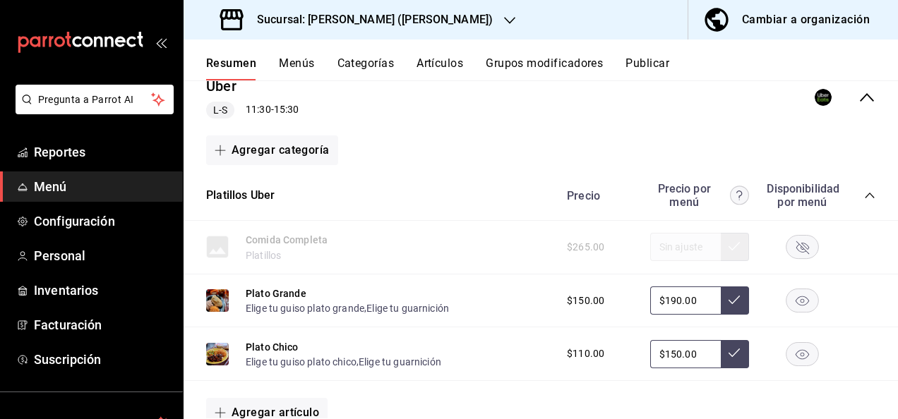
scroll to position [2758, 0]
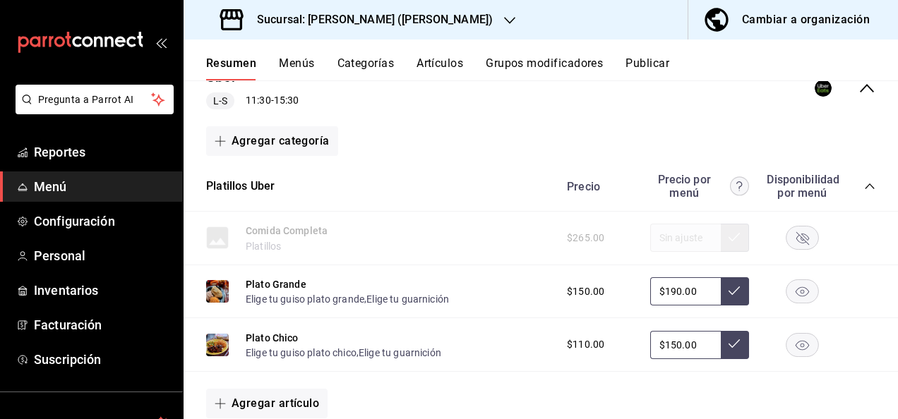
click at [864, 192] on icon "collapse-category-row" at bounding box center [869, 186] width 11 height 11
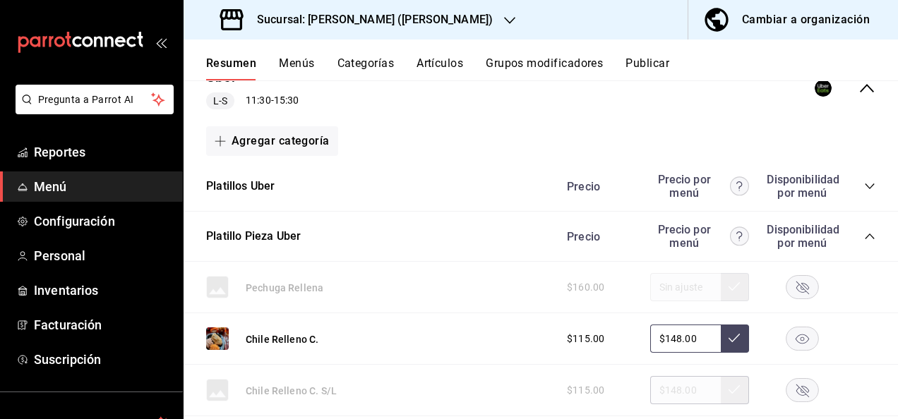
click at [864, 242] on icon "collapse-category-row" at bounding box center [869, 236] width 11 height 11
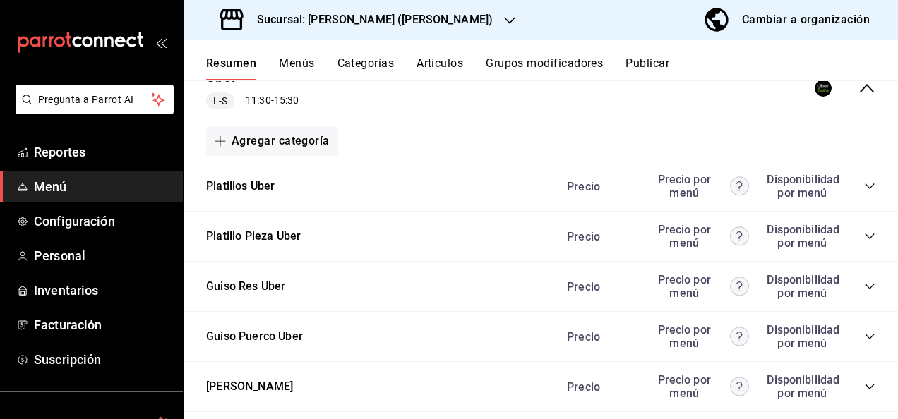
click at [860, 337] on div "Precio Precio por menú Disponibilidad por menú" at bounding box center [714, 336] width 322 height 27
click at [864, 342] on icon "collapse-category-row" at bounding box center [869, 336] width 11 height 11
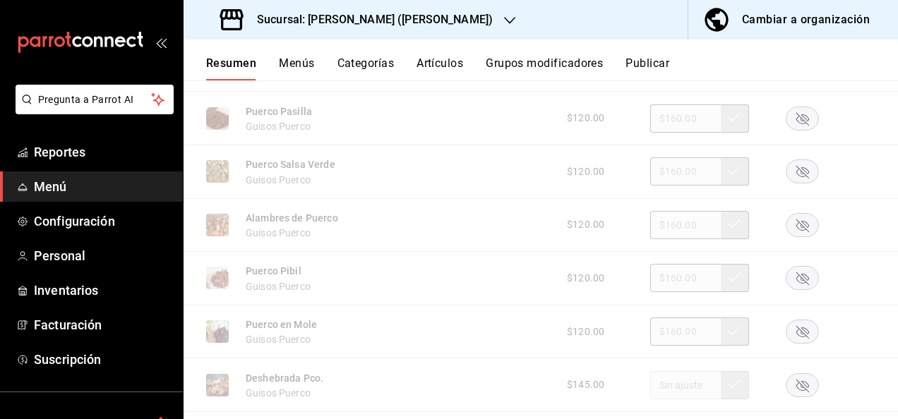
scroll to position [3408, 0]
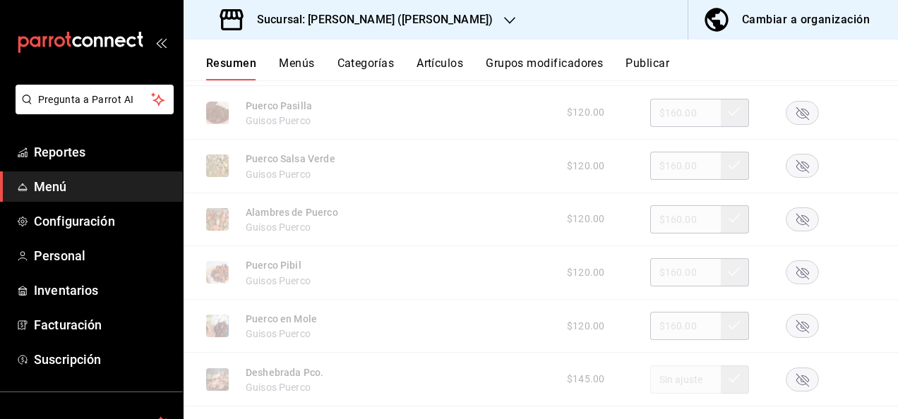
click at [797, 282] on rect "button" at bounding box center [802, 272] width 32 height 23
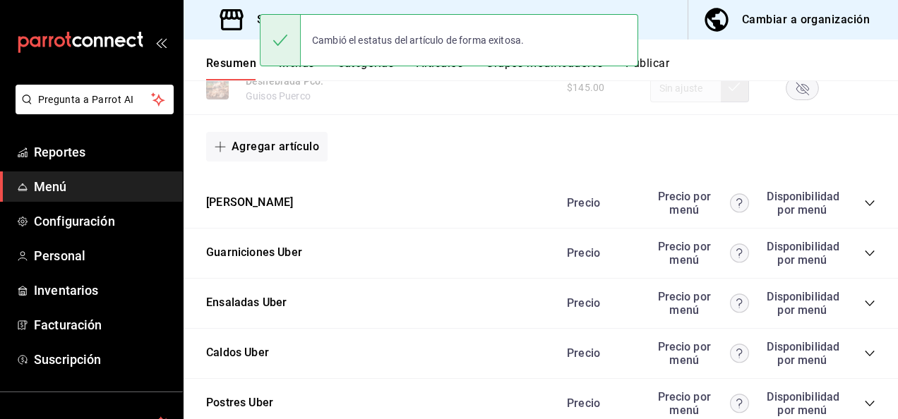
scroll to position [3747, 0]
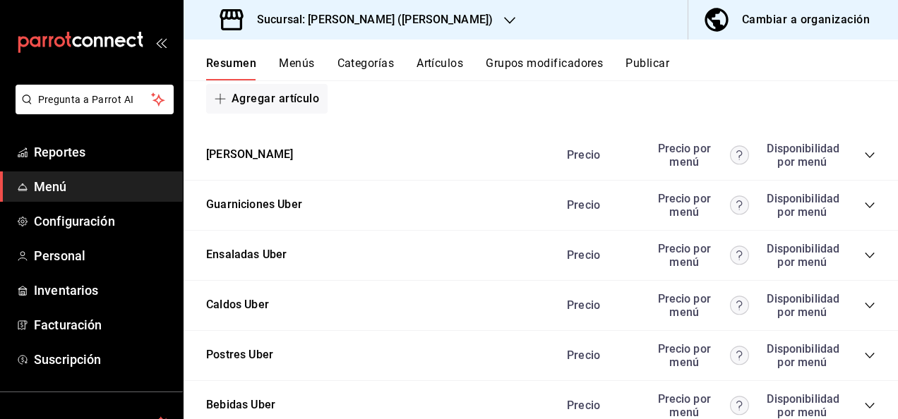
click at [864, 211] on icon "collapse-category-row" at bounding box center [869, 205] width 11 height 11
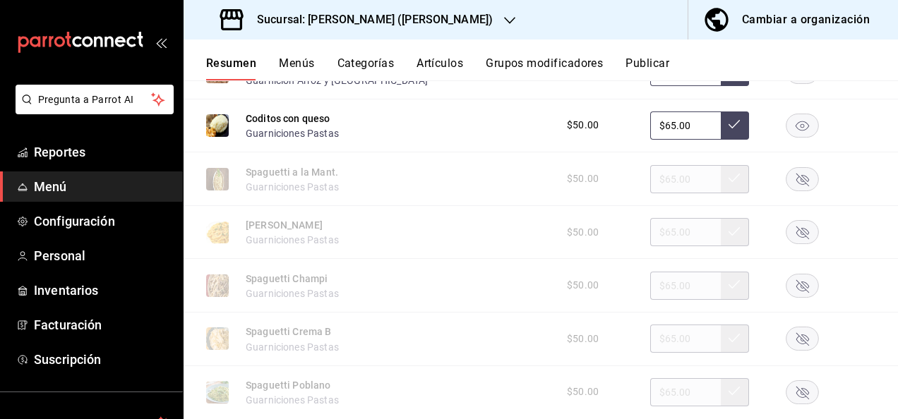
scroll to position [4123, 0]
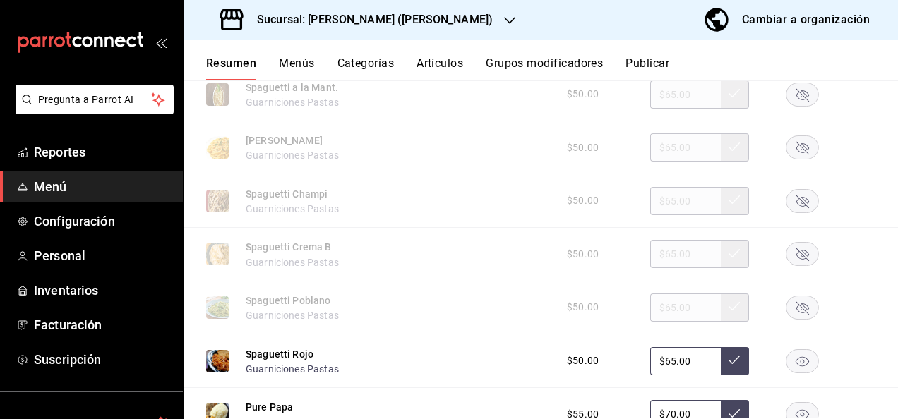
click at [796, 315] on icon "button" at bounding box center [802, 308] width 13 height 13
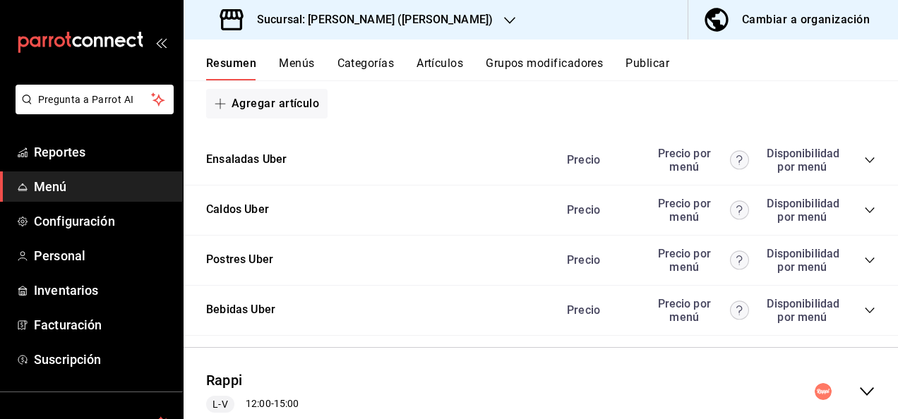
scroll to position [4931, 0]
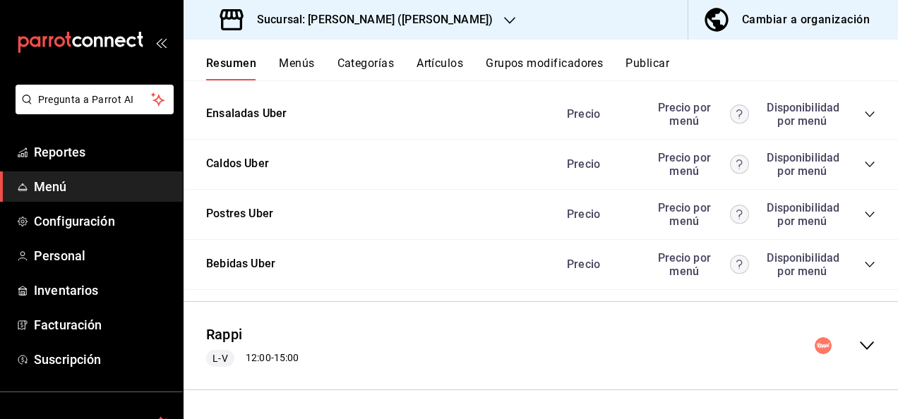
click at [858, 343] on icon "collapse-menu-row" at bounding box center [866, 345] width 17 height 17
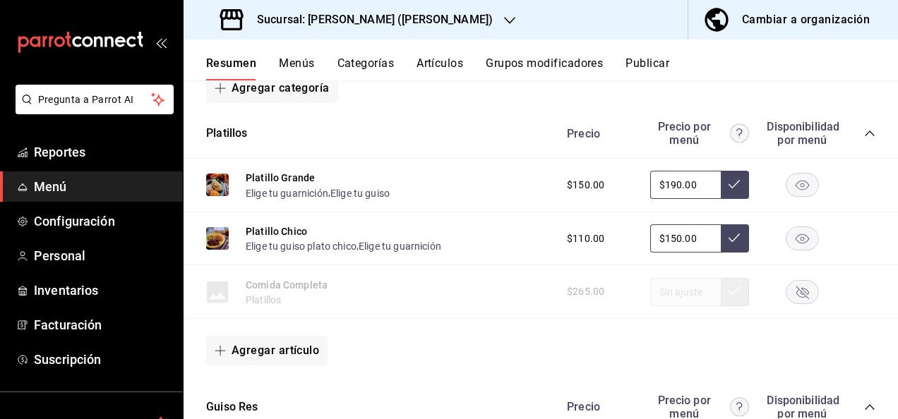
scroll to position [5232, 0]
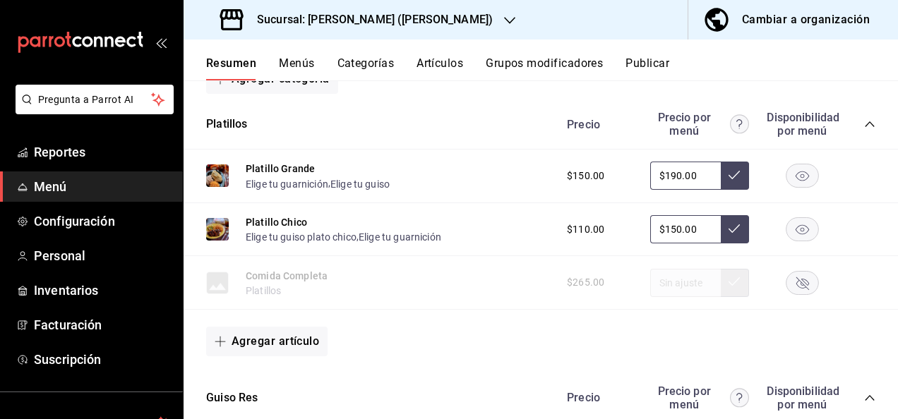
click at [864, 130] on icon "collapse-category-row" at bounding box center [869, 124] width 11 height 11
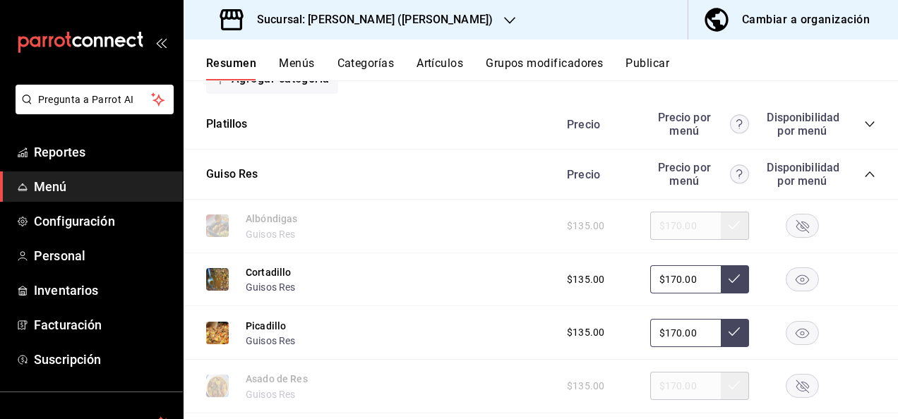
click at [864, 180] on icon "collapse-category-row" at bounding box center [869, 174] width 11 height 11
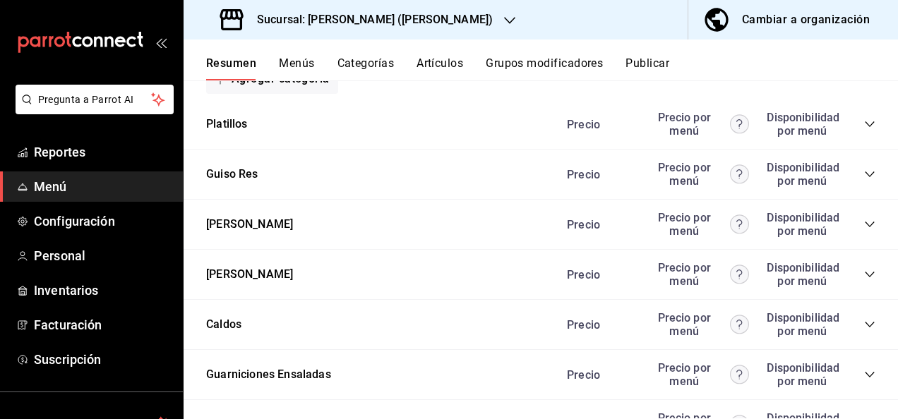
click at [864, 280] on icon "collapse-category-row" at bounding box center [869, 274] width 11 height 11
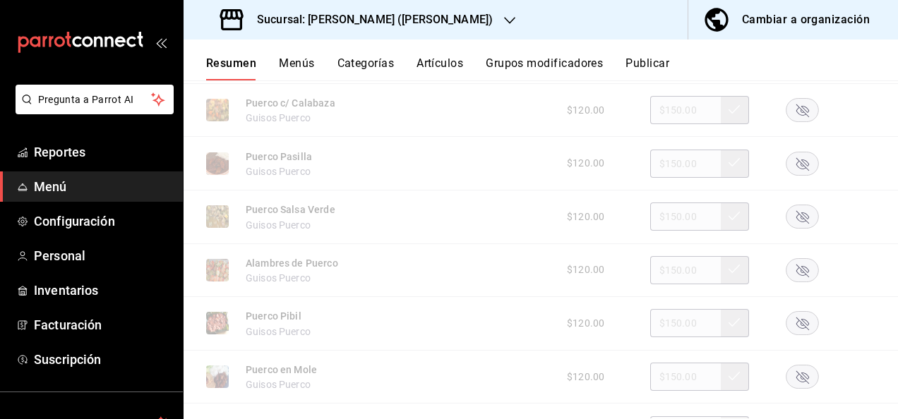
scroll to position [5844, 0]
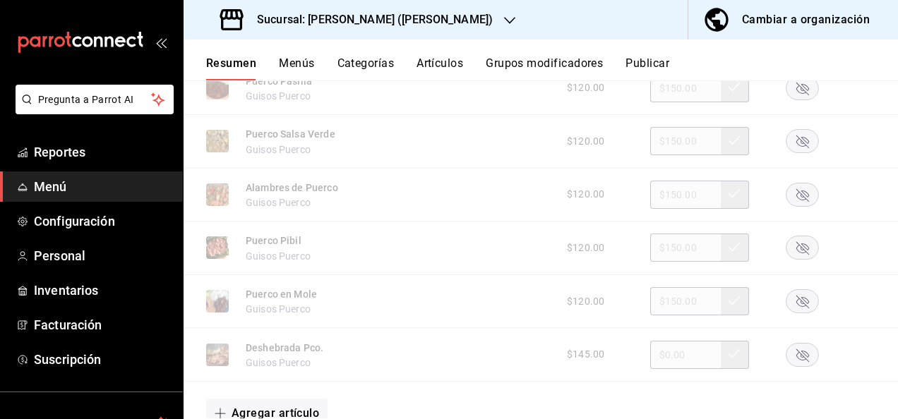
click at [793, 260] on rect "button" at bounding box center [802, 247] width 32 height 23
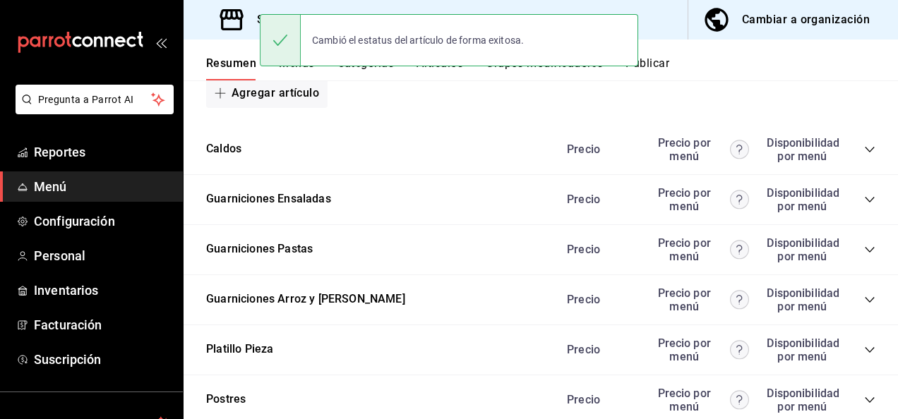
scroll to position [6192, 0]
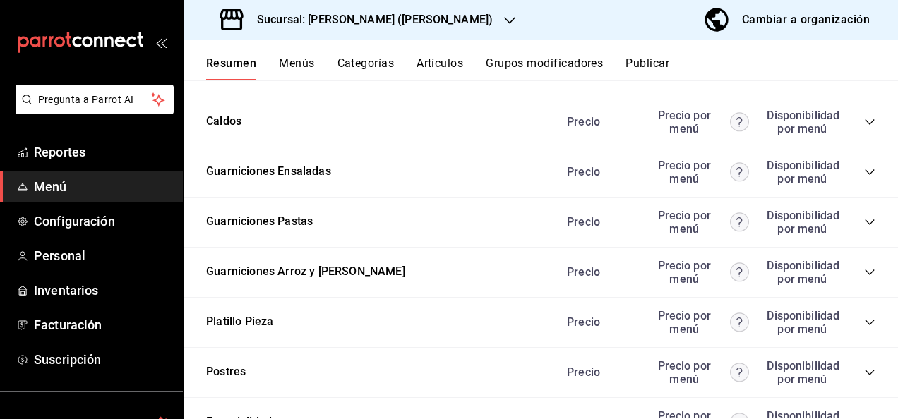
click at [864, 228] on icon "collapse-category-row" at bounding box center [869, 222] width 11 height 11
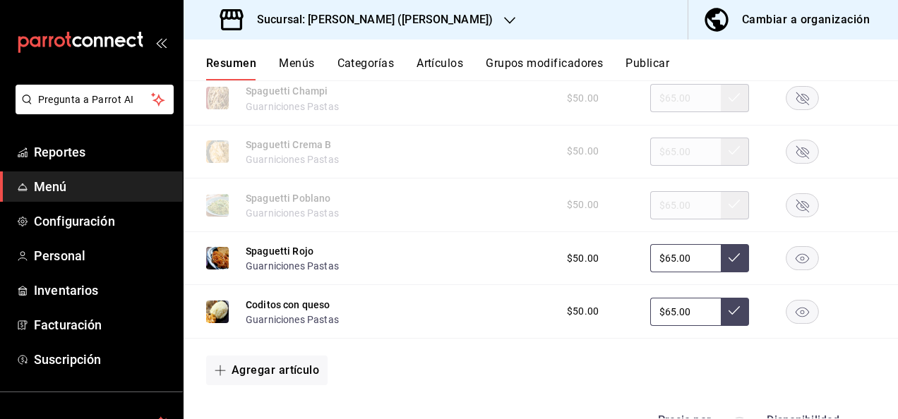
scroll to position [6512, 0]
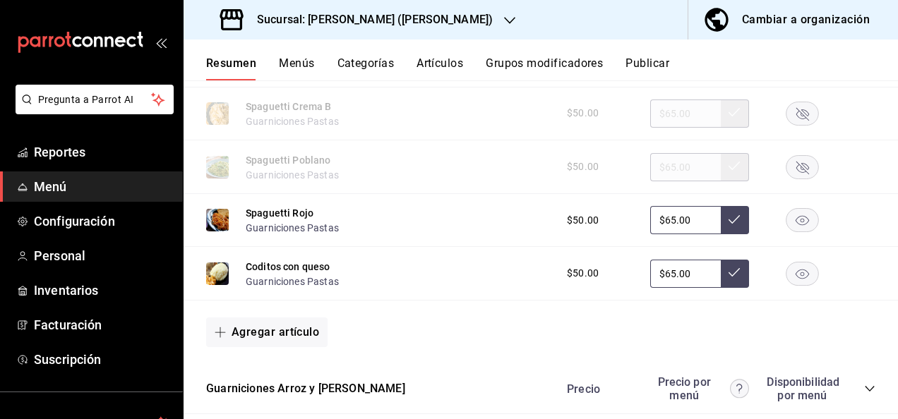
click at [786, 179] on rect "button" at bounding box center [802, 166] width 32 height 23
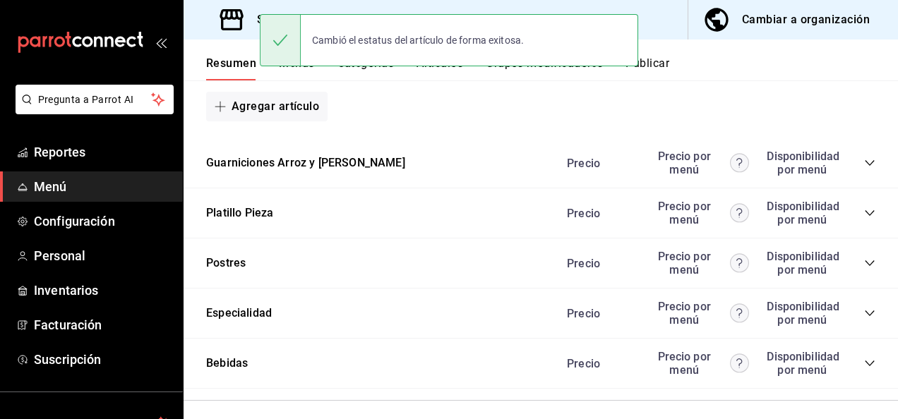
scroll to position [6775, 0]
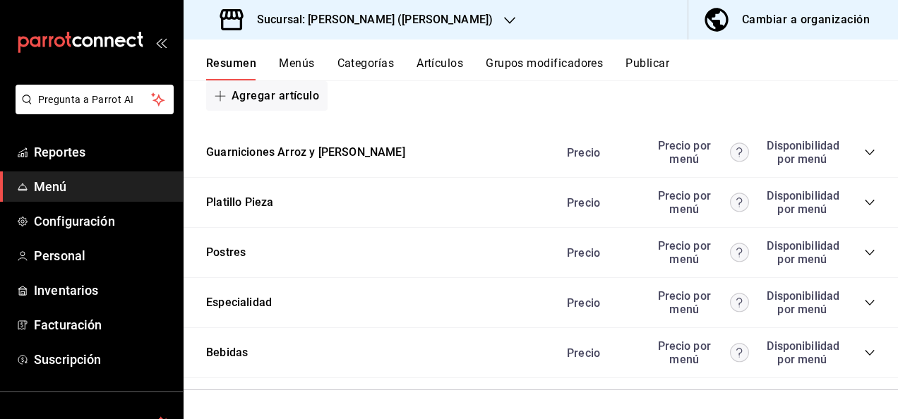
click at [651, 61] on button "Publicar" at bounding box center [647, 68] width 44 height 24
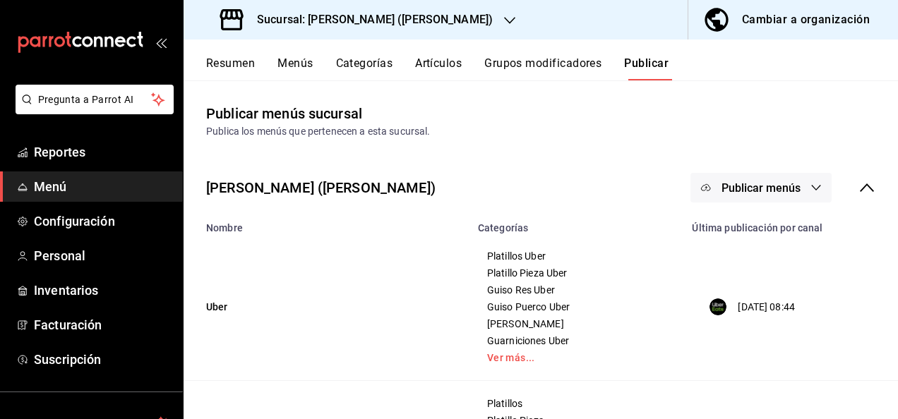
click at [761, 191] on span "Publicar menús" at bounding box center [760, 187] width 79 height 13
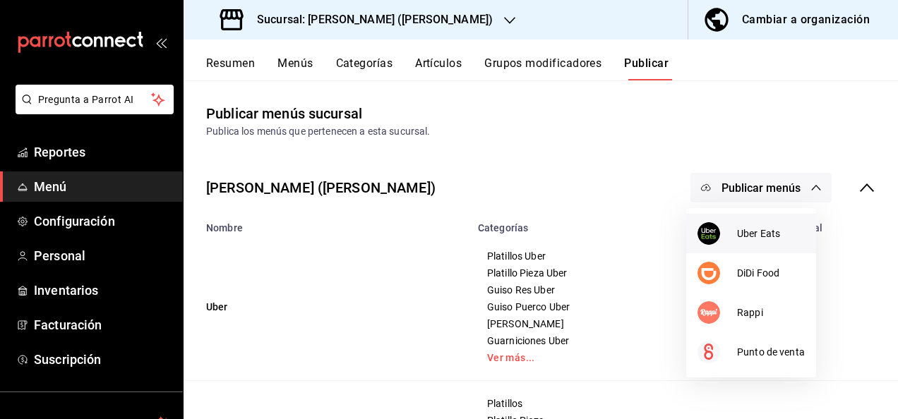
click at [750, 234] on span "Uber Eats" at bounding box center [771, 234] width 68 height 15
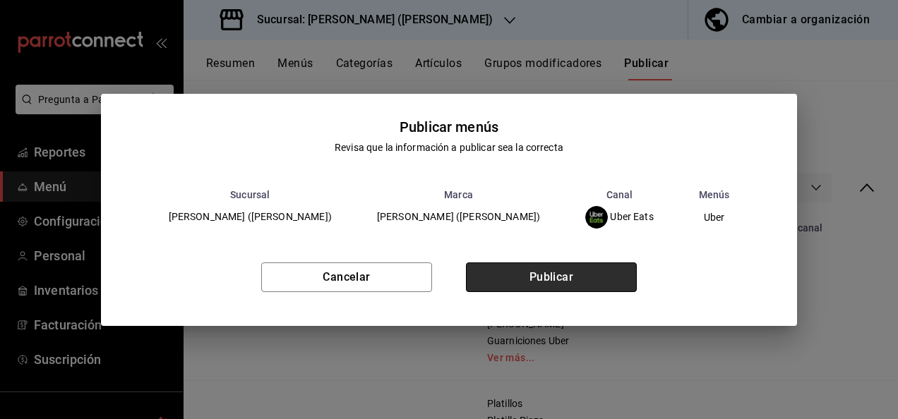
click at [584, 274] on button "Publicar" at bounding box center [551, 278] width 171 height 30
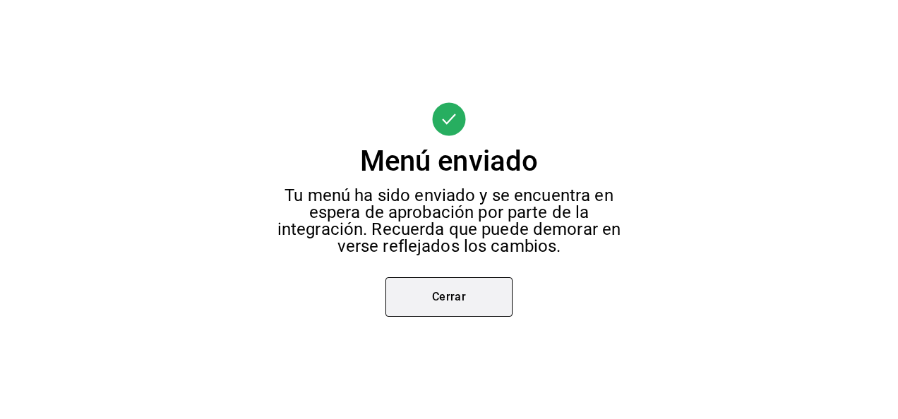
click at [473, 296] on button "Cerrar" at bounding box center [448, 297] width 127 height 40
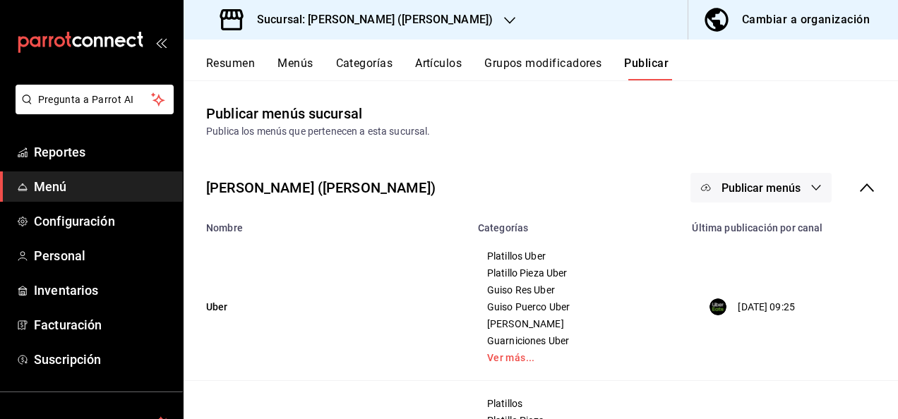
click at [749, 189] on span "Publicar menús" at bounding box center [760, 187] width 79 height 13
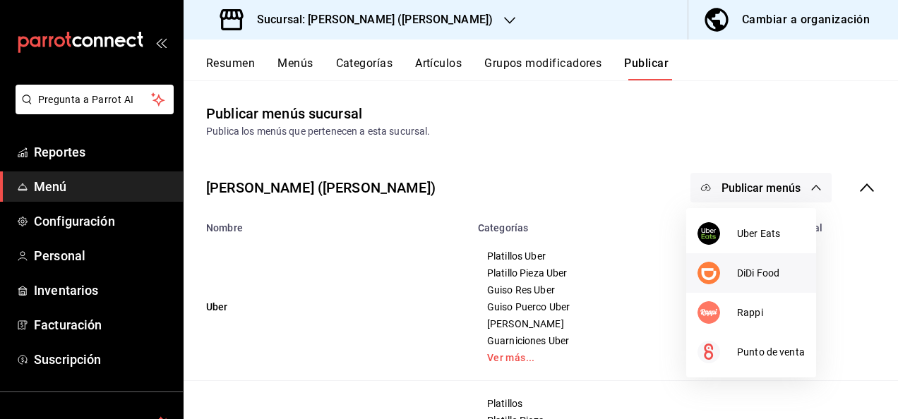
click at [735, 263] on div at bounding box center [717, 273] width 40 height 23
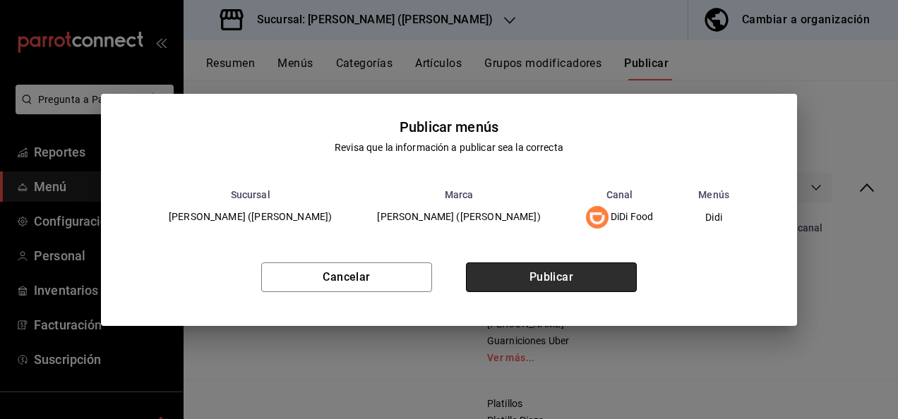
click at [565, 283] on button "Publicar" at bounding box center [551, 278] width 171 height 30
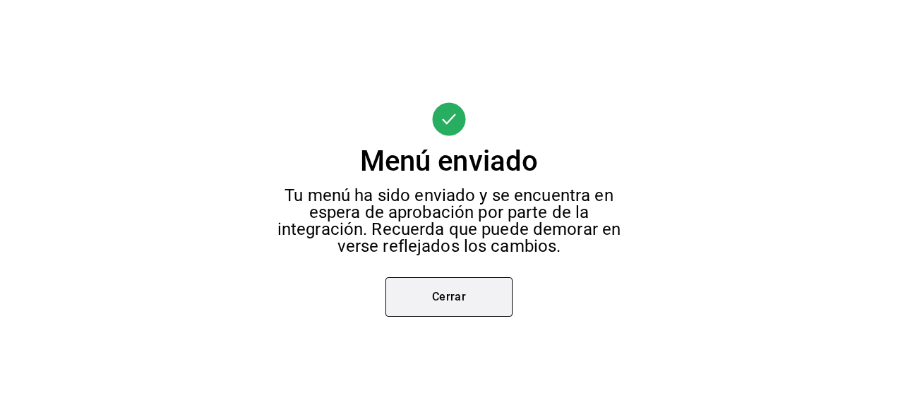
click at [459, 301] on button "Cerrar" at bounding box center [448, 297] width 127 height 40
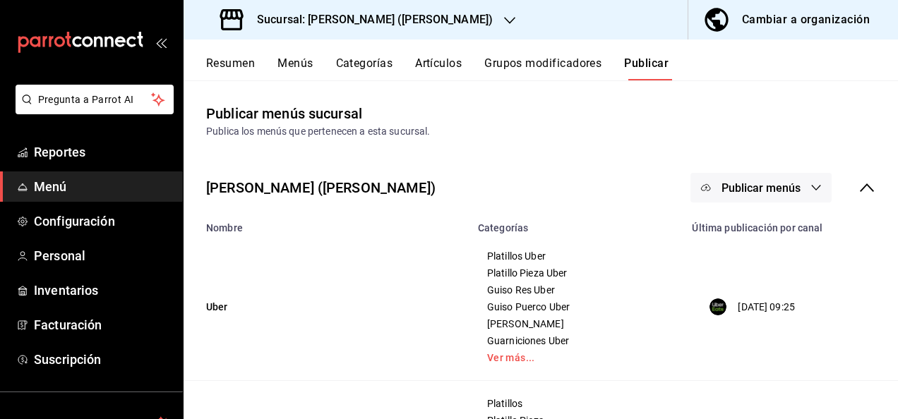
click at [764, 188] on span "Publicar menús" at bounding box center [760, 187] width 79 height 13
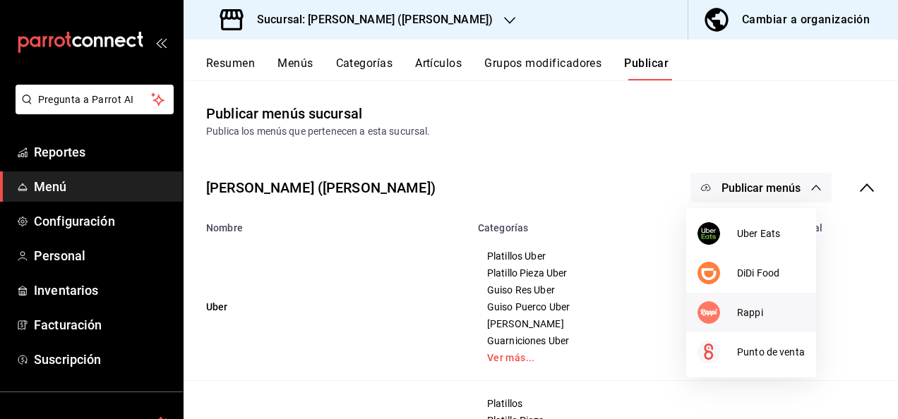
click at [739, 313] on span "Rappi" at bounding box center [771, 313] width 68 height 15
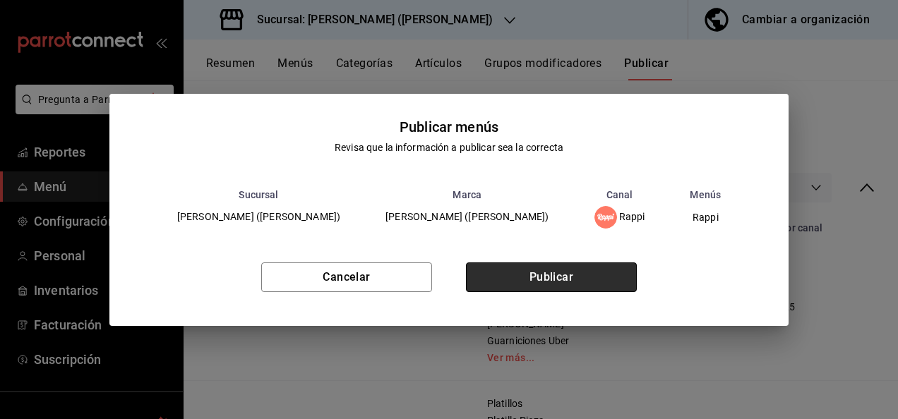
click at [576, 274] on button "Publicar" at bounding box center [551, 278] width 171 height 30
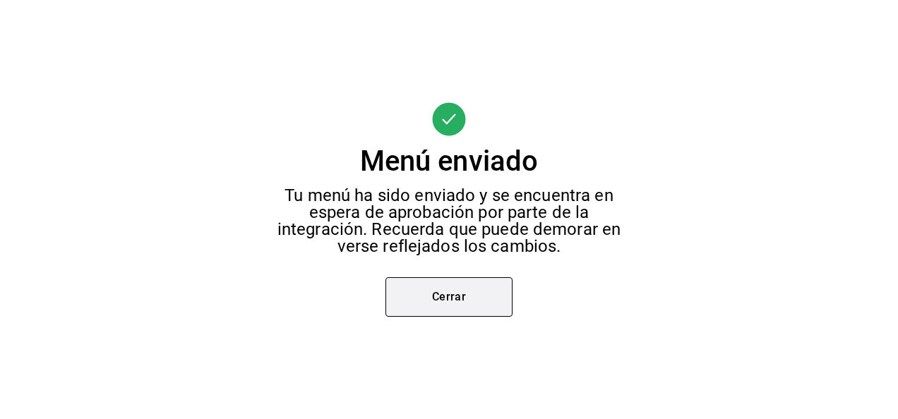
click at [480, 299] on button "Cerrar" at bounding box center [448, 297] width 127 height 40
